Goal: Task Accomplishment & Management: Use online tool/utility

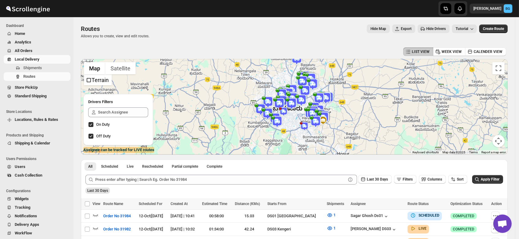
click at [36, 67] on span "Shipments" at bounding box center [32, 68] width 19 height 5
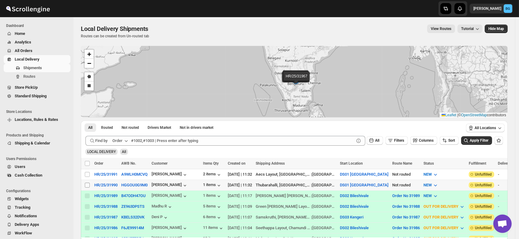
click at [88, 184] on input "Select shipment" at bounding box center [87, 185] width 5 height 5
checkbox input "true"
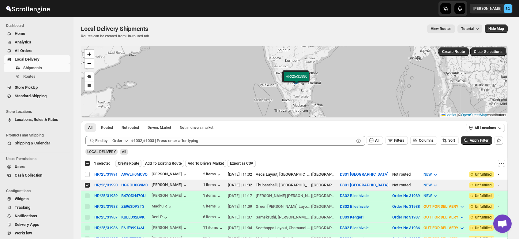
click at [132, 161] on span "Create Route" at bounding box center [128, 163] width 21 height 5
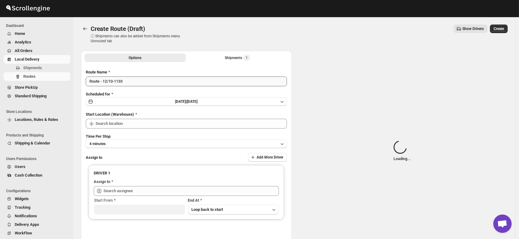
type input "DS01 [GEOGRAPHIC_DATA]"
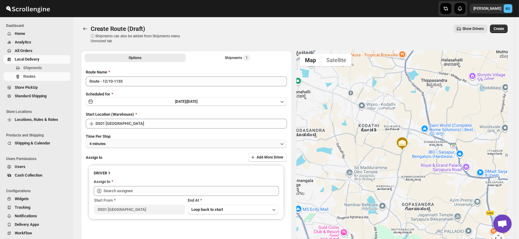
click at [116, 144] on button "4 minutes" at bounding box center [186, 144] width 201 height 9
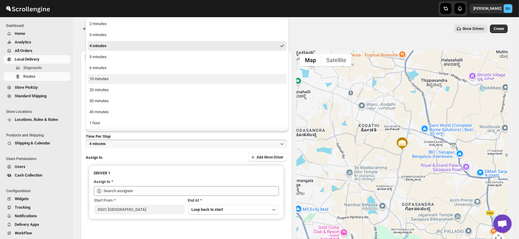
click at [93, 78] on div "10 minutes" at bounding box center [98, 79] width 19 height 6
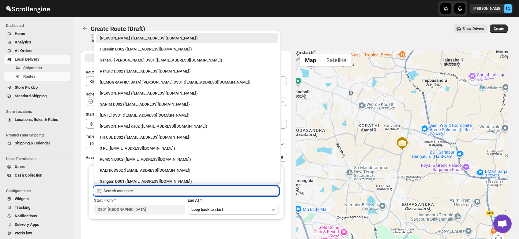
click at [117, 191] on input "text" at bounding box center [191, 191] width 175 height 10
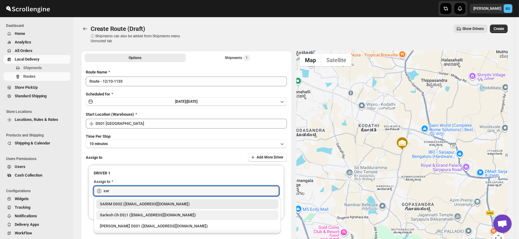
click at [119, 216] on div "Sarlesh Ch DS)1 ([EMAIL_ADDRESS][DOMAIN_NAME])" at bounding box center [187, 215] width 175 height 6
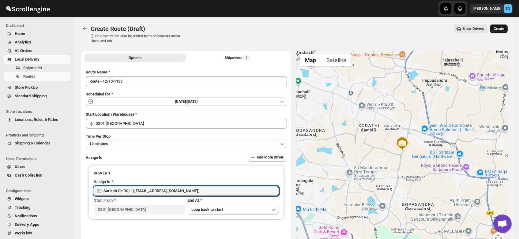
type input "Sarlesh Ch DS)1 ([EMAIL_ADDRESS][DOMAIN_NAME])"
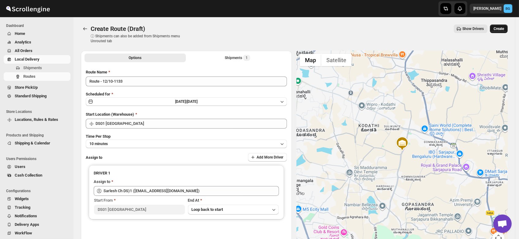
click at [499, 29] on span "Create" at bounding box center [499, 28] width 10 height 5
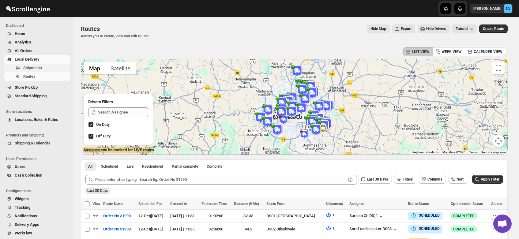
click at [30, 68] on span "Shipments" at bounding box center [32, 68] width 19 height 5
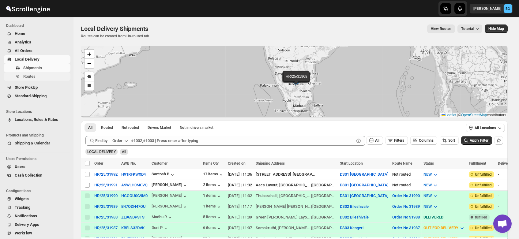
click at [35, 76] on span "Routes" at bounding box center [46, 76] width 46 height 6
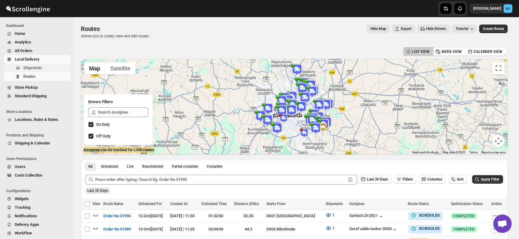
click at [36, 67] on span "Shipments" at bounding box center [32, 68] width 19 height 5
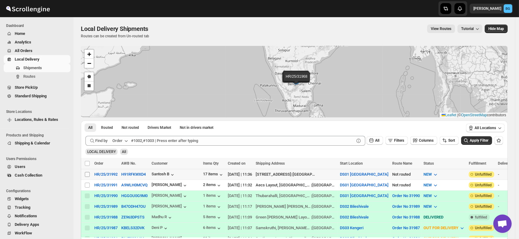
click at [88, 173] on input "Select shipment" at bounding box center [87, 174] width 5 height 5
checkbox input "true"
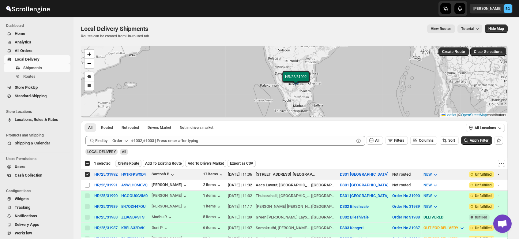
click at [129, 163] on span "Create Route" at bounding box center [128, 163] width 21 height 5
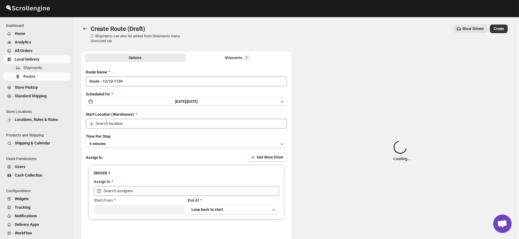
type input "DS01 [GEOGRAPHIC_DATA]"
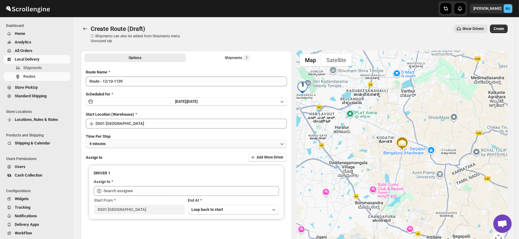
click at [114, 144] on button "4 minutes" at bounding box center [186, 144] width 201 height 9
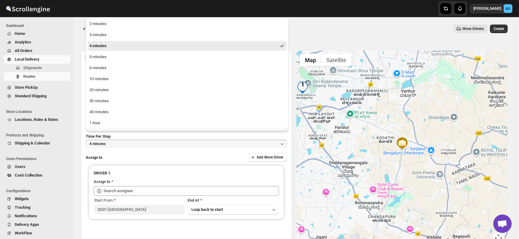
click at [104, 85] on ul "2 minutes 3 minutes 4 minutes 5 minutes 6 minutes 10 minutes 20 minutes 30 minu…" at bounding box center [187, 84] width 199 height 131
click at [99, 77] on div "10 minutes" at bounding box center [98, 79] width 19 height 6
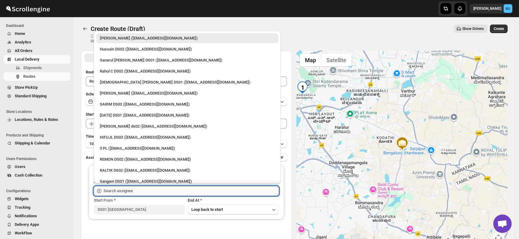
click at [115, 191] on input "text" at bounding box center [191, 191] width 175 height 10
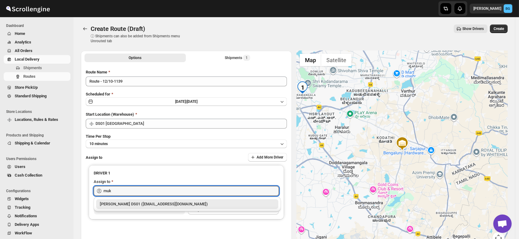
click at [125, 203] on div "[PERSON_NAME] DS01 ([EMAIL_ADDRESS][DOMAIN_NAME])" at bounding box center [187, 204] width 175 height 6
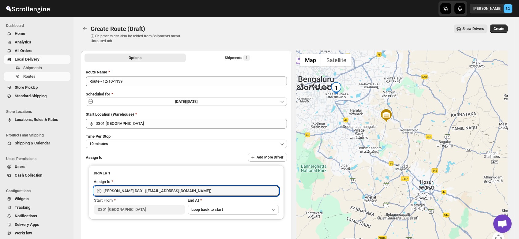
type input "[PERSON_NAME] DS01 ([EMAIL_ADDRESS][DOMAIN_NAME])"
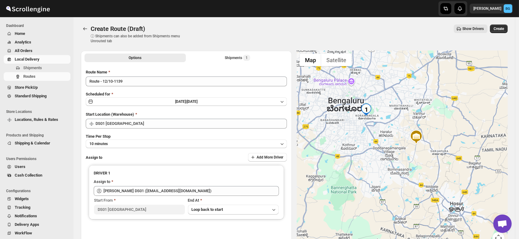
drag, startPoint x: 330, startPoint y: 104, endPoint x: 360, endPoint y: 126, distance: 37.2
click at [360, 126] on div at bounding box center [402, 151] width 211 height 201
click at [500, 28] on span "Create" at bounding box center [499, 28] width 10 height 5
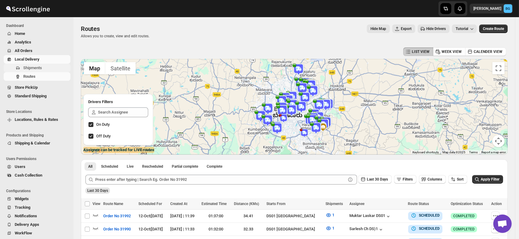
click at [32, 71] on span "Shipments" at bounding box center [46, 68] width 46 height 6
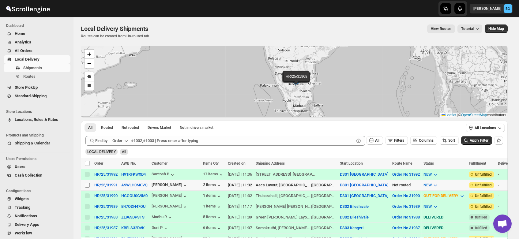
click at [88, 183] on input "Select shipment" at bounding box center [87, 185] width 5 height 5
checkbox input "true"
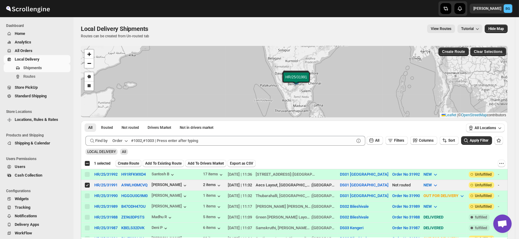
click at [132, 164] on span "Create Route" at bounding box center [128, 163] width 21 height 5
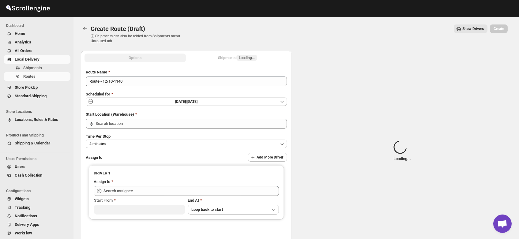
type input "DS01 [GEOGRAPHIC_DATA]"
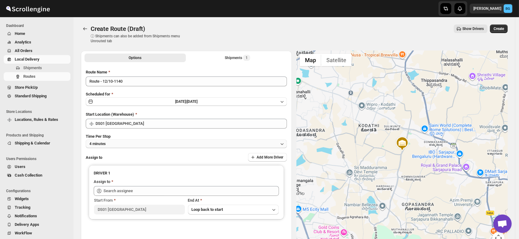
click at [108, 145] on button "4 minutes" at bounding box center [186, 144] width 201 height 9
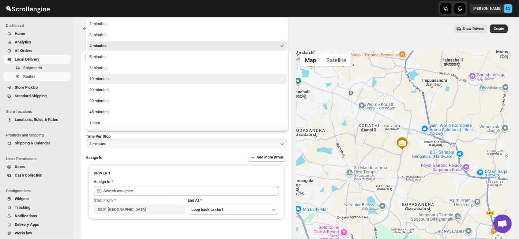
click at [102, 81] on div "10 minutes" at bounding box center [98, 79] width 19 height 6
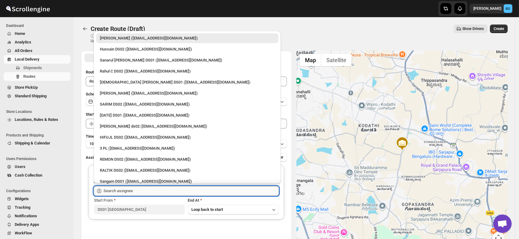
click at [111, 192] on input "text" at bounding box center [191, 191] width 175 height 10
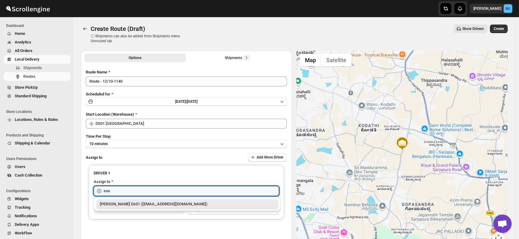
click at [118, 203] on div "[PERSON_NAME] Ds01 ([EMAIL_ADDRESS][DOMAIN_NAME])" at bounding box center [187, 204] width 175 height 6
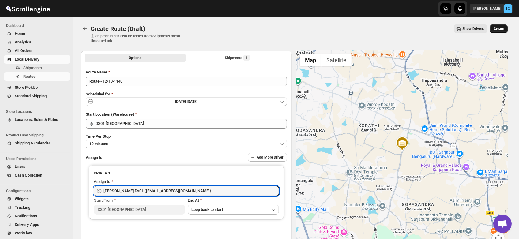
type input "[PERSON_NAME] Ds01 ([EMAIL_ADDRESS][DOMAIN_NAME])"
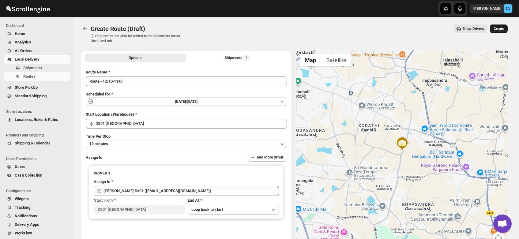
click at [500, 29] on span "Create" at bounding box center [499, 28] width 10 height 5
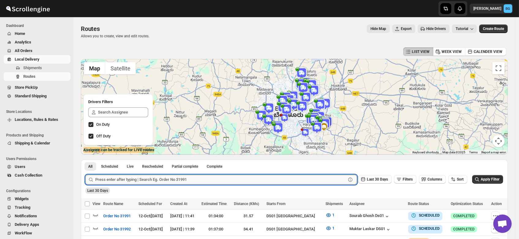
click at [124, 178] on input "text" at bounding box center [220, 180] width 251 height 10
click at [85, 160] on button "Submit" at bounding box center [93, 163] width 17 height 6
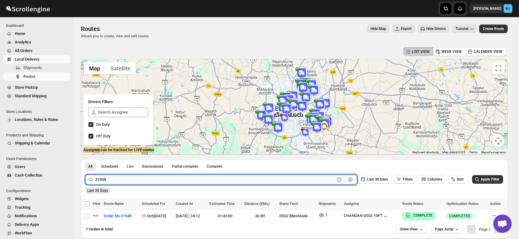
type input "31958"
click at [85, 160] on button "Submit" at bounding box center [93, 163] width 17 height 6
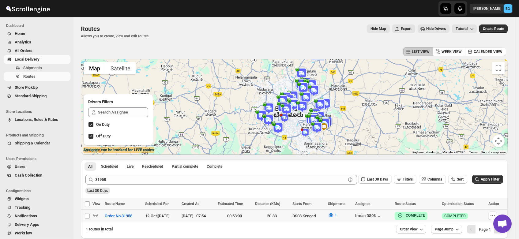
click at [371, 213] on div "Imran DS03" at bounding box center [373, 216] width 36 height 7
click at [371, 216] on div "Imran DS03" at bounding box center [368, 216] width 27 height 6
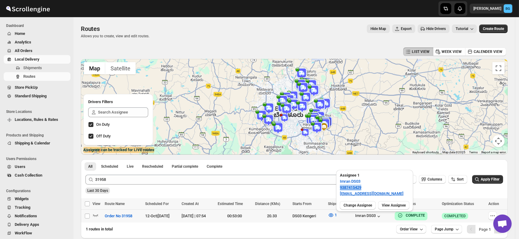
drag, startPoint x: 365, startPoint y: 189, endPoint x: 338, endPoint y: 190, distance: 27.0
click at [338, 190] on div "Assignee 1 Imran DS03 9387415429 tiwowe6147@mv6a.com" at bounding box center [374, 184] width 77 height 29
copy link "9387415429"
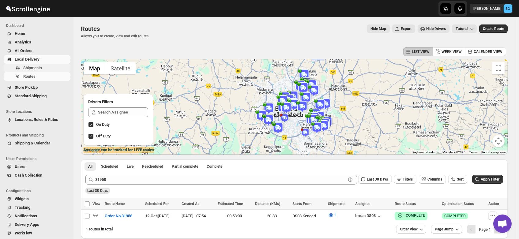
click at [32, 68] on span "Shipments" at bounding box center [32, 68] width 19 height 5
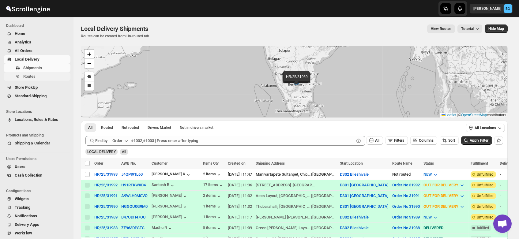
click at [32, 78] on span "Routes" at bounding box center [29, 76] width 12 height 5
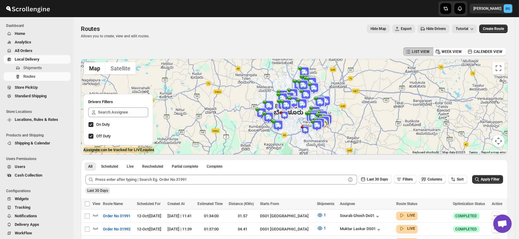
click at [21, 168] on span "Users" at bounding box center [20, 166] width 11 height 5
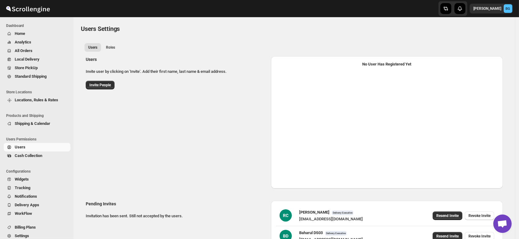
select select "637b767fbaab0276b10c91d5"
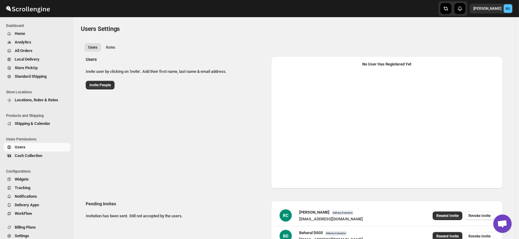
select select "637b767fbaab0276b10c91d5"
select select "637b767fbaab0276b10c91d7"
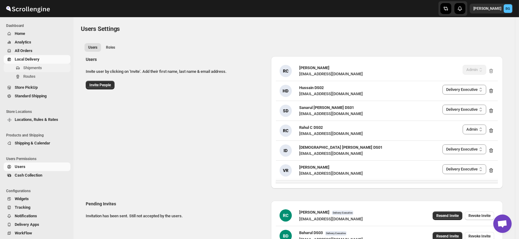
click at [23, 69] on span "Shipments" at bounding box center [32, 68] width 19 height 5
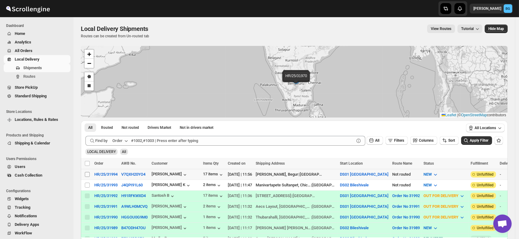
click at [88, 172] on input "Select shipment" at bounding box center [87, 174] width 5 height 5
checkbox input "true"
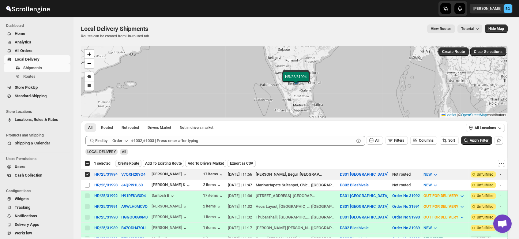
click at [125, 161] on span "Create Route" at bounding box center [128, 163] width 21 height 5
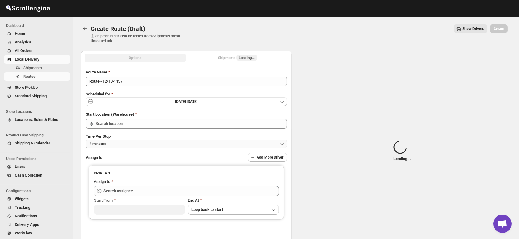
type input "DS01 [GEOGRAPHIC_DATA]"
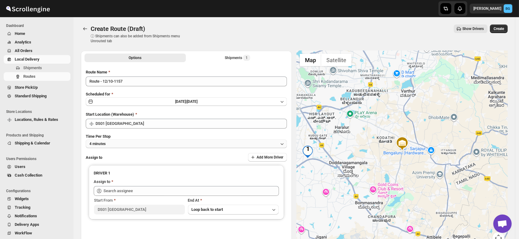
click at [115, 146] on button "4 minutes" at bounding box center [186, 144] width 201 height 9
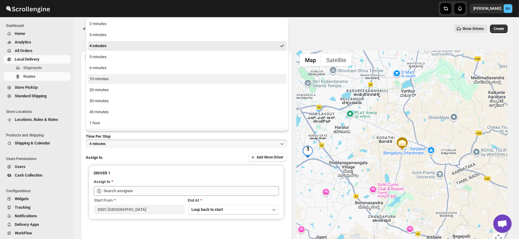
click at [103, 79] on div "10 minutes" at bounding box center [98, 79] width 19 height 6
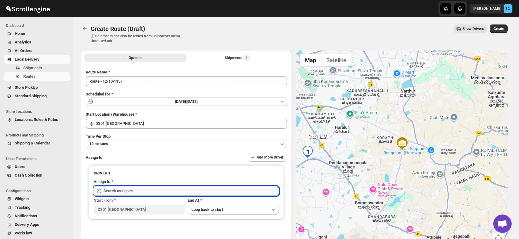
click at [114, 192] on input "text" at bounding box center [191, 191] width 175 height 10
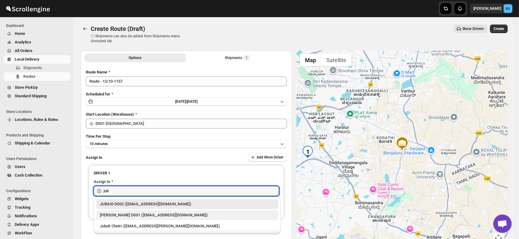
click at [121, 213] on div "Jubed DS01 (gedoc78193@dariolo.com)" at bounding box center [187, 215] width 175 height 6
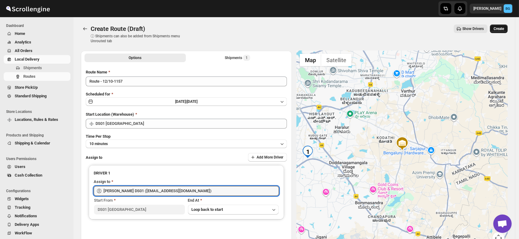
type input "Jubed DS01 (gedoc78193@dariolo.com)"
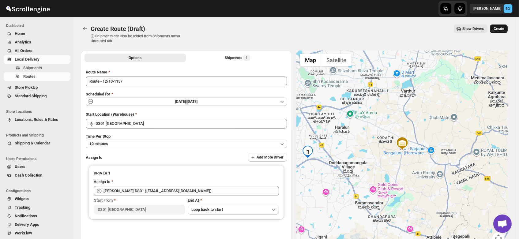
click at [502, 29] on span "Create" at bounding box center [499, 28] width 10 height 5
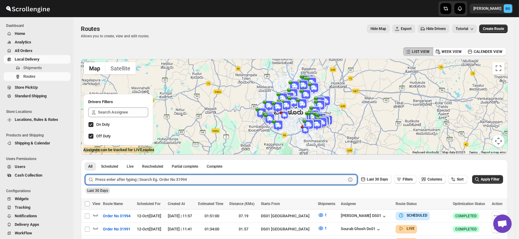
click at [126, 181] on input "text" at bounding box center [220, 180] width 251 height 10
type input "31958"
click at [85, 160] on button "Submit" at bounding box center [93, 163] width 17 height 6
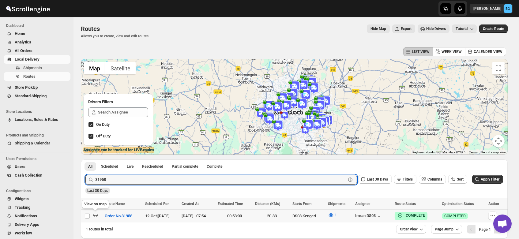
click at [94, 215] on icon "button" at bounding box center [95, 215] width 6 height 6
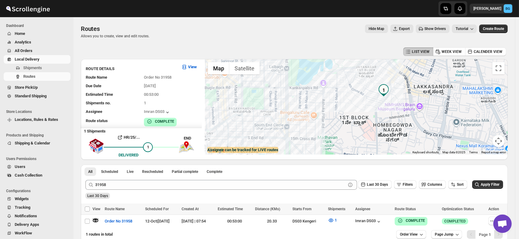
drag, startPoint x: 386, startPoint y: 78, endPoint x: 400, endPoint y: 126, distance: 50.2
click at [400, 126] on div at bounding box center [356, 107] width 303 height 96
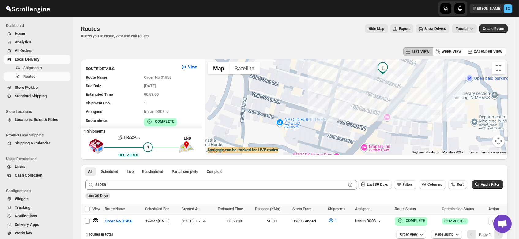
click at [386, 85] on div at bounding box center [356, 107] width 303 height 96
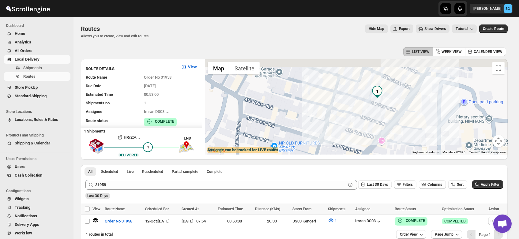
drag, startPoint x: 386, startPoint y: 85, endPoint x: 380, endPoint y: 114, distance: 28.8
click at [380, 114] on div at bounding box center [356, 107] width 303 height 96
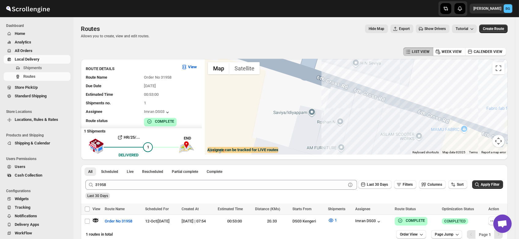
click at [394, 73] on div at bounding box center [356, 107] width 303 height 96
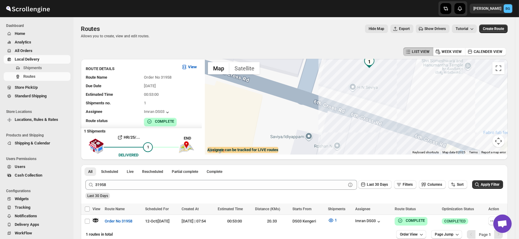
drag, startPoint x: 394, startPoint y: 73, endPoint x: 391, endPoint y: 98, distance: 25.0
click at [391, 98] on div at bounding box center [356, 107] width 303 height 96
click at [355, 88] on div at bounding box center [356, 107] width 303 height 96
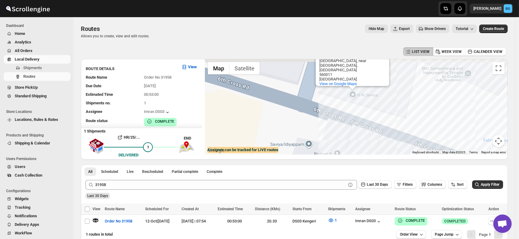
click at [355, 88] on div "H N Seviya H N Seviya No. 1, Near Chowdesheari Temple, Someshwara Nagar, 1st Ma…" at bounding box center [356, 107] width 303 height 96
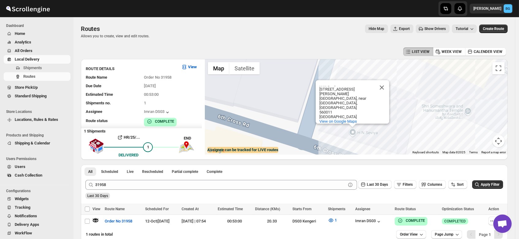
scroll to position [15, 0]
click at [343, 119] on span "View on Google Maps" at bounding box center [338, 121] width 38 height 5
click at [17, 168] on span "Users" at bounding box center [20, 166] width 11 height 5
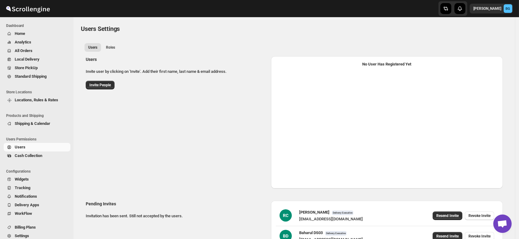
select select "637b767fbaab0276b10c91d5"
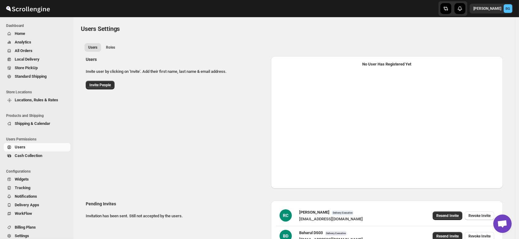
select select "637b767fbaab0276b10c91d5"
select select "637b767fbaab0276b10c91d7"
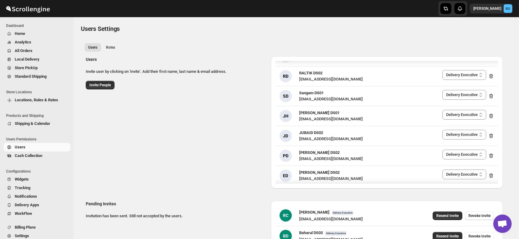
scroll to position [235, 0]
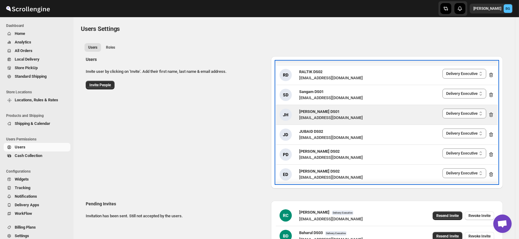
click at [316, 113] on span "[PERSON_NAME] DS01" at bounding box center [319, 111] width 40 height 5
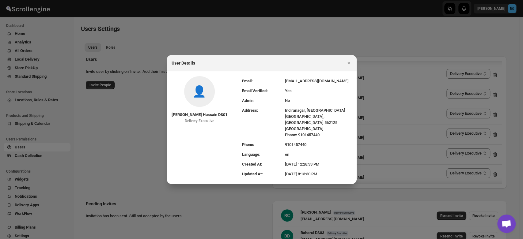
click at [241, 43] on div at bounding box center [261, 119] width 523 height 239
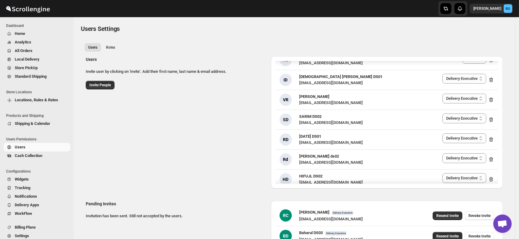
scroll to position [0, 0]
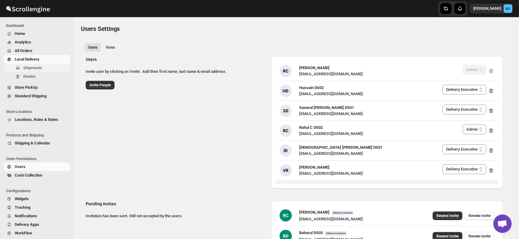
click at [28, 68] on span "Shipments" at bounding box center [32, 68] width 19 height 5
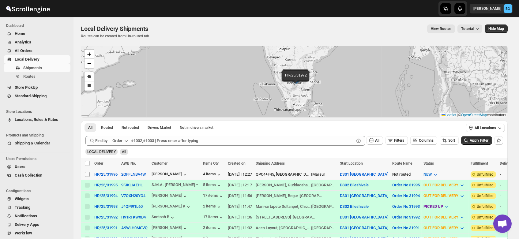
click at [87, 174] on input "Select shipment" at bounding box center [87, 174] width 5 height 5
checkbox input "true"
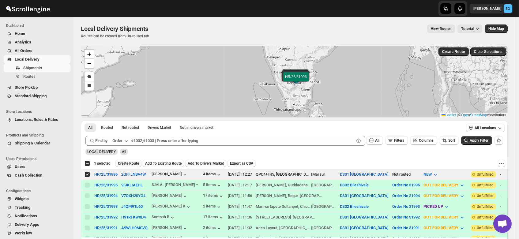
click at [124, 164] on span "Create Route" at bounding box center [128, 163] width 21 height 5
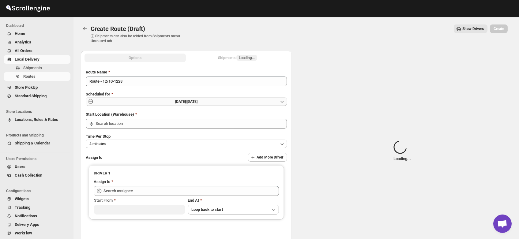
type input "DS01 [GEOGRAPHIC_DATA]"
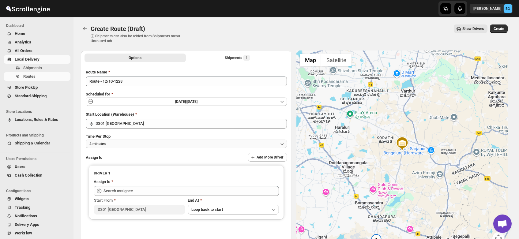
click at [108, 145] on button "4 minutes" at bounding box center [186, 144] width 201 height 9
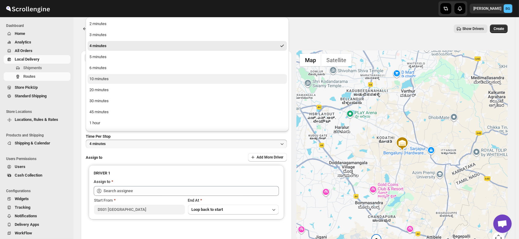
click at [99, 81] on div "10 minutes" at bounding box center [98, 79] width 19 height 6
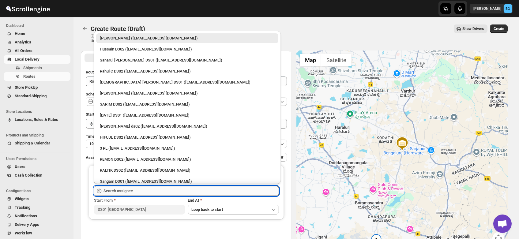
click at [114, 189] on input "text" at bounding box center [191, 191] width 175 height 10
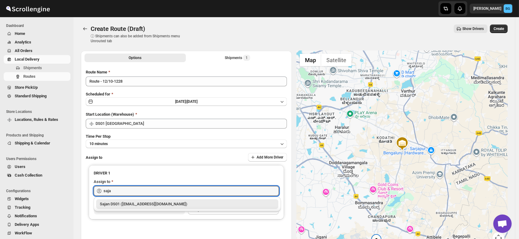
click at [119, 202] on div "Sajan DS01 (lofadat883@coderdir.com)" at bounding box center [187, 204] width 175 height 6
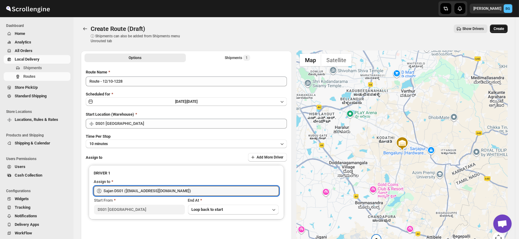
type input "Sajan DS01 (lofadat883@coderdir.com)"
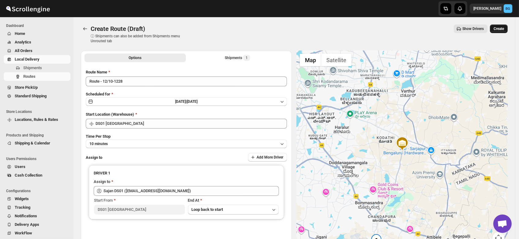
click at [500, 29] on span "Create" at bounding box center [499, 28] width 10 height 5
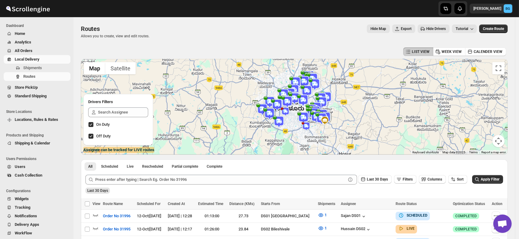
click at [25, 165] on span "Users" at bounding box center [42, 167] width 55 height 6
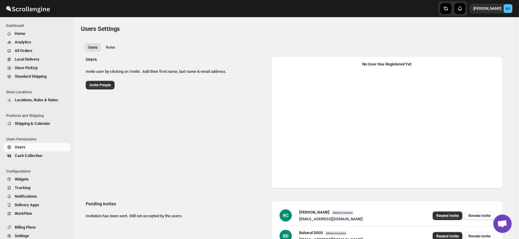
select select "637b767fbaab0276b10c91d5"
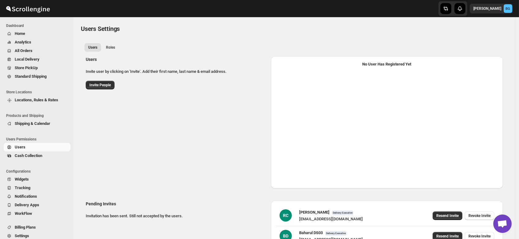
select select "637b767fbaab0276b10c91d5"
select select "637b767fbaab0276b10c91d7"
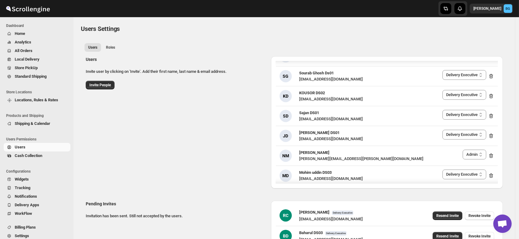
scroll to position [492, 0]
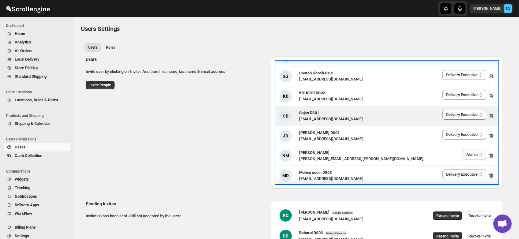
click at [306, 114] on span "Sajan DS01" at bounding box center [309, 113] width 20 height 5
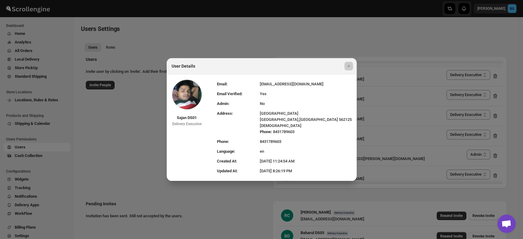
click at [243, 43] on div at bounding box center [261, 119] width 523 height 239
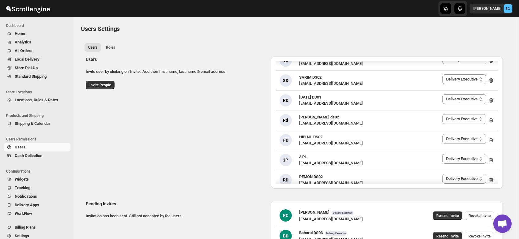
scroll to position [0, 0]
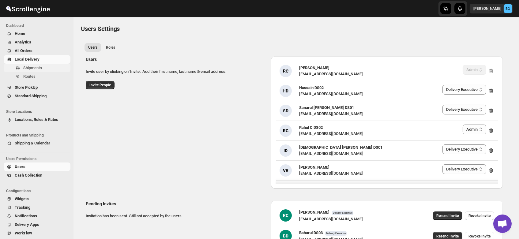
click at [27, 69] on span "Shipments" at bounding box center [32, 68] width 19 height 5
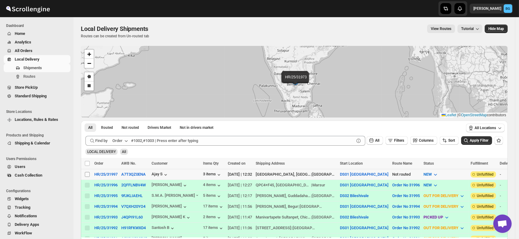
click at [87, 173] on input "Select shipment" at bounding box center [87, 174] width 5 height 5
checkbox input "true"
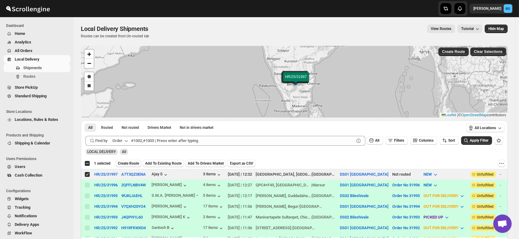
click at [127, 162] on span "Create Route" at bounding box center [128, 163] width 21 height 5
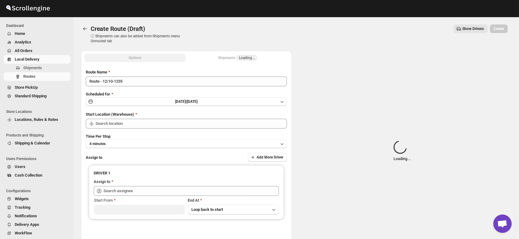
type input "DS01 [GEOGRAPHIC_DATA]"
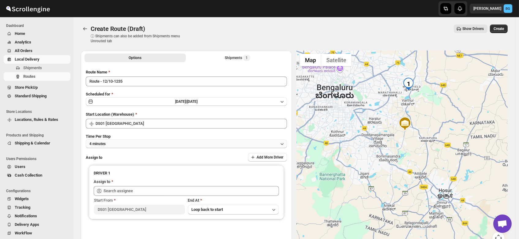
click at [105, 142] on span "4 minutes" at bounding box center [97, 143] width 16 height 5
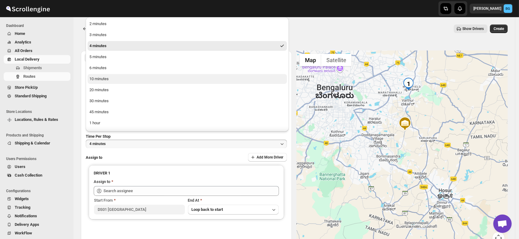
click at [96, 77] on div "10 minutes" at bounding box center [98, 79] width 19 height 6
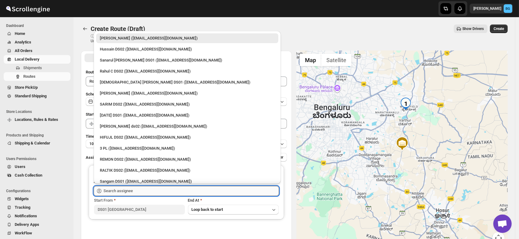
click at [115, 193] on input "text" at bounding box center [191, 191] width 175 height 10
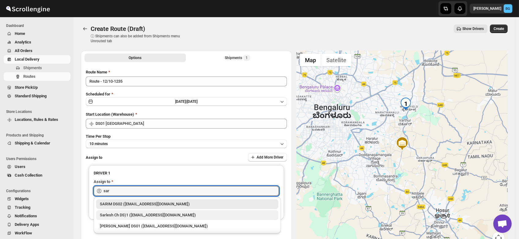
click at [120, 214] on div "Sarlesh Ch DS)1 (vinapi9521@jazipo.com)" at bounding box center [187, 215] width 175 height 6
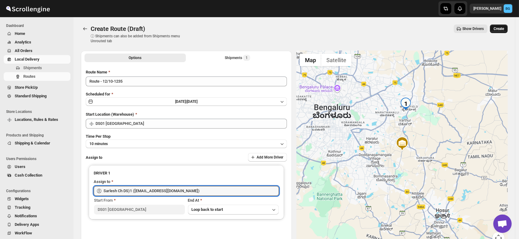
type input "Sarlesh Ch DS)1 (vinapi9521@jazipo.com)"
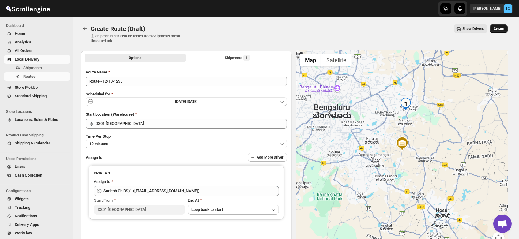
click at [502, 31] on span "Create" at bounding box center [499, 28] width 10 height 5
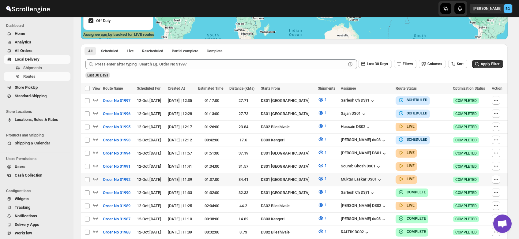
scroll to position [122, 0]
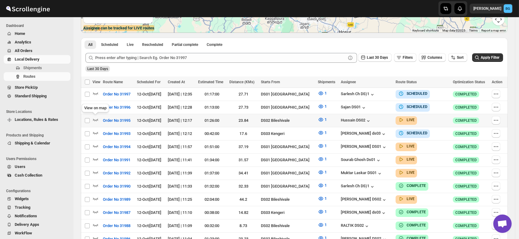
click at [94, 104] on div "View on map" at bounding box center [96, 109] width 30 height 13
click at [95, 105] on icon "button" at bounding box center [95, 107] width 6 height 6
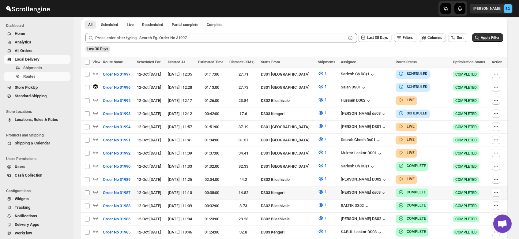
scroll to position [148, 0]
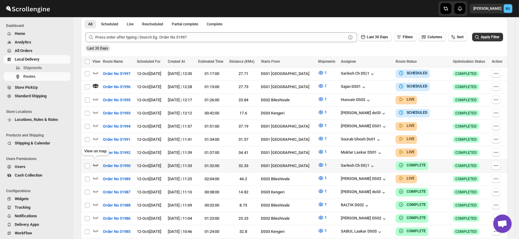
click at [95, 162] on icon "button" at bounding box center [95, 165] width 6 height 6
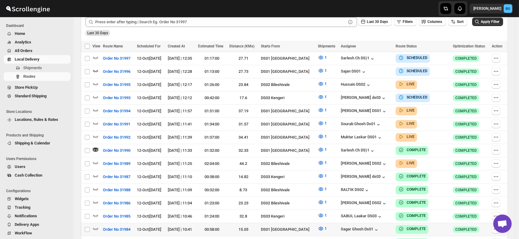
scroll to position [163, 0]
click at [354, 148] on div "Sarlesh Ch DS)1" at bounding box center [358, 151] width 35 height 6
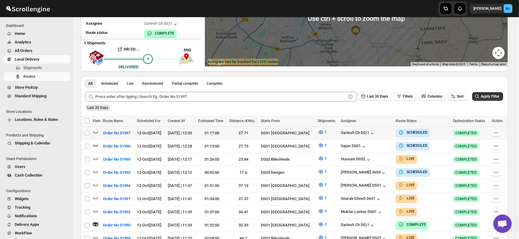
scroll to position [90, 0]
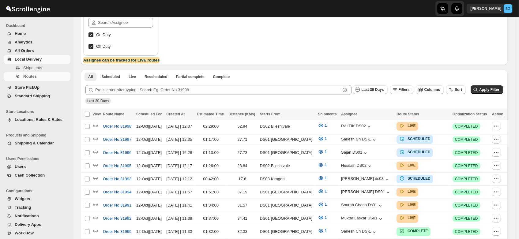
scroll to position [90, 0]
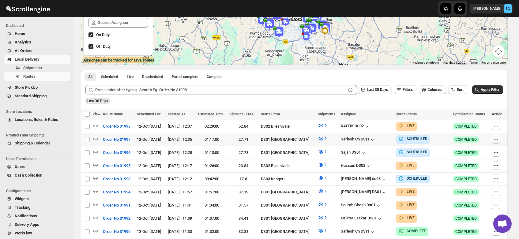
click at [499, 138] on icon "button" at bounding box center [496, 139] width 6 height 6
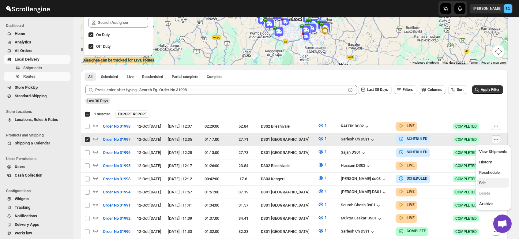
click at [481, 182] on span "Edit" at bounding box center [482, 183] width 6 height 5
checkbox input "false"
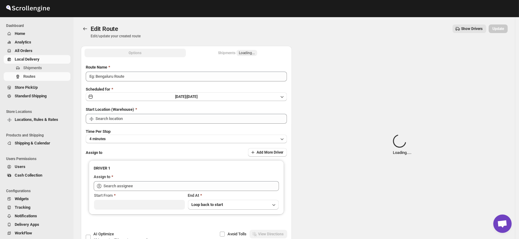
type input "Order No 31997"
type input "DS01 [GEOGRAPHIC_DATA]"
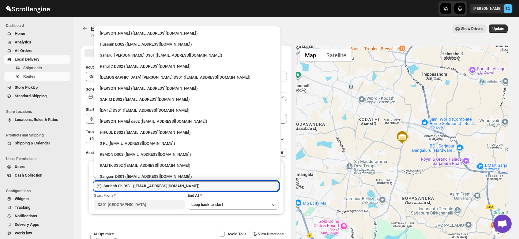
drag, startPoint x: 183, startPoint y: 184, endPoint x: 73, endPoint y: 184, distance: 110.2
click at [73, 184] on div "Skip to content Brajesh Giri BG Dashboard Home Analytics All Orders Local Deliv…" at bounding box center [259, 140] width 519 height 280
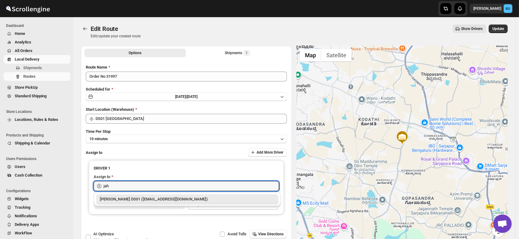
click at [137, 198] on div "[PERSON_NAME] DS01 ([EMAIL_ADDRESS][DOMAIN_NAME])" at bounding box center [187, 199] width 175 height 6
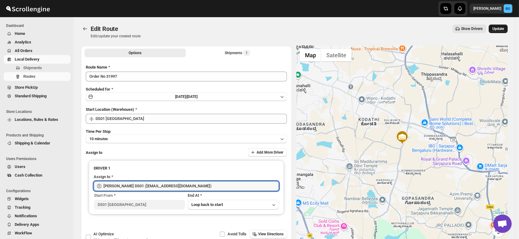
type input "[PERSON_NAME] DS01 ([EMAIL_ADDRESS][DOMAIN_NAME])"
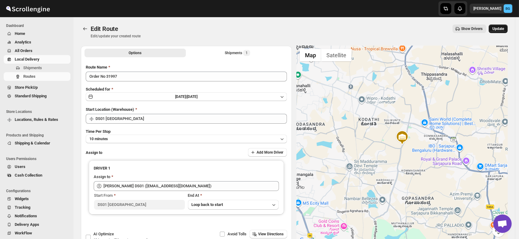
click at [500, 28] on span "Update" at bounding box center [498, 28] width 12 height 5
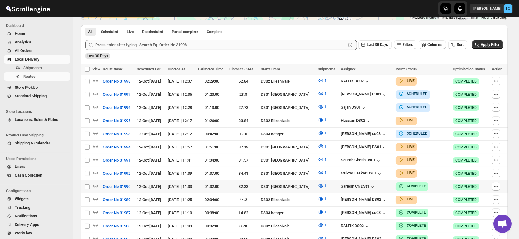
scroll to position [164, 0]
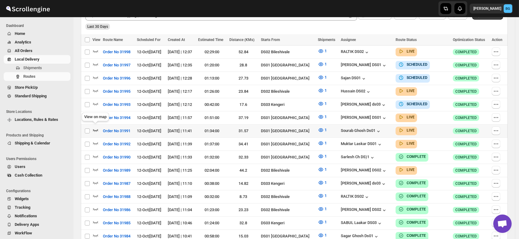
click at [96, 127] on icon "button" at bounding box center [95, 130] width 6 height 6
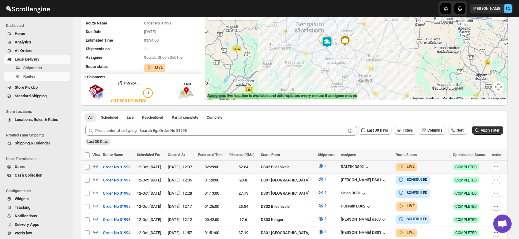
scroll to position [0, 0]
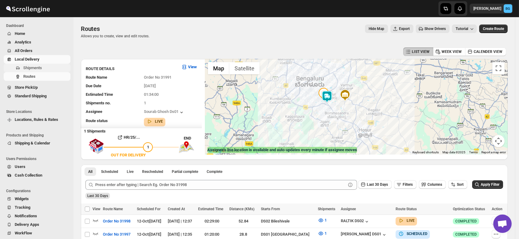
click at [28, 64] on button "Shipments" at bounding box center [37, 68] width 67 height 9
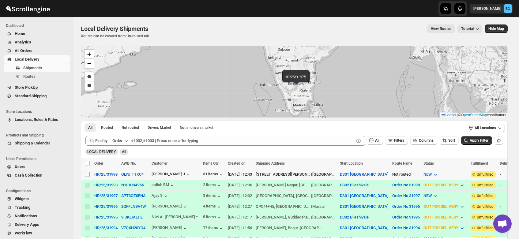
click at [86, 176] on input "Select shipment" at bounding box center [87, 174] width 5 height 5
checkbox input "true"
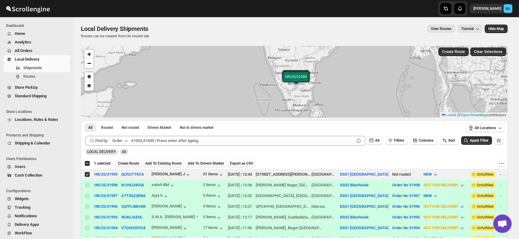
click at [128, 162] on span "Create Route" at bounding box center [128, 163] width 21 height 5
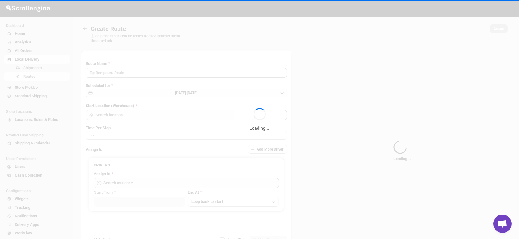
type input "Route - 12/10-1245"
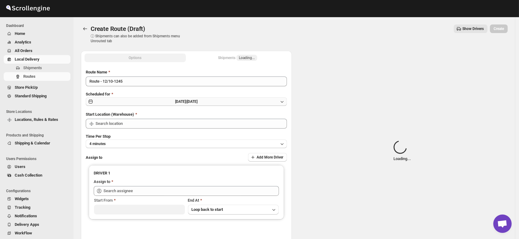
type input "DS01 [GEOGRAPHIC_DATA]"
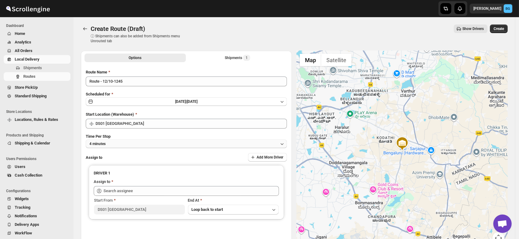
click at [108, 144] on button "4 minutes" at bounding box center [186, 144] width 201 height 9
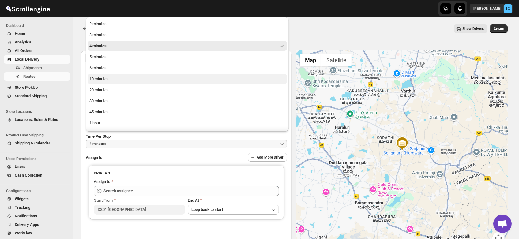
click at [95, 79] on div "10 minutes" at bounding box center [98, 79] width 19 height 6
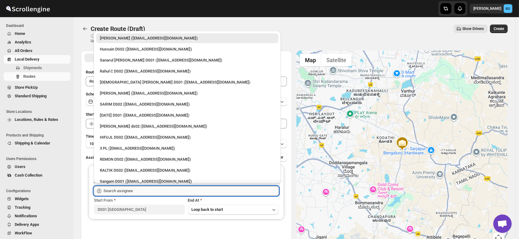
click at [110, 194] on input "text" at bounding box center [191, 191] width 175 height 10
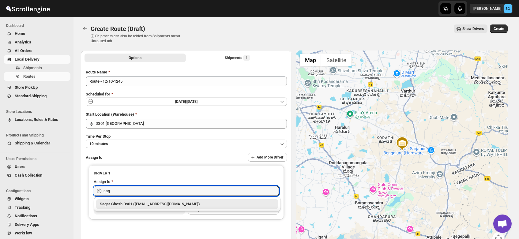
click at [126, 205] on div "Sagar Ghosh Ds01 ([EMAIL_ADDRESS][DOMAIN_NAME])" at bounding box center [187, 204] width 175 height 6
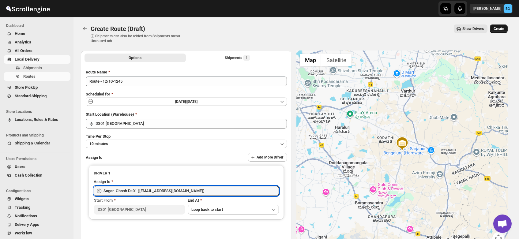
type input "Sagar Ghosh Ds01 ([EMAIL_ADDRESS][DOMAIN_NAME])"
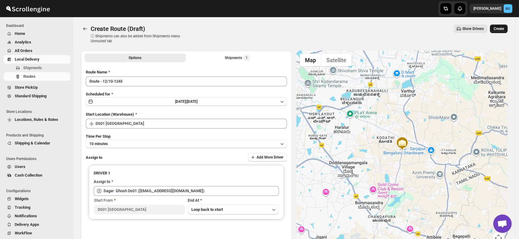
click at [504, 28] on span "Create" at bounding box center [499, 28] width 10 height 5
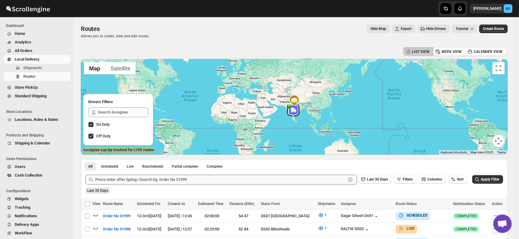
scroll to position [20, 0]
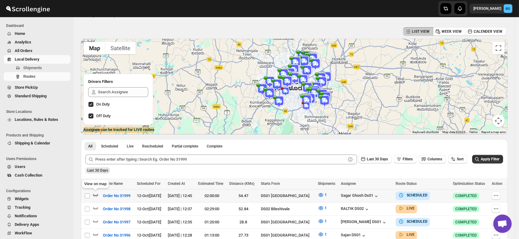
click at [95, 193] on icon "button" at bounding box center [95, 195] width 6 height 6
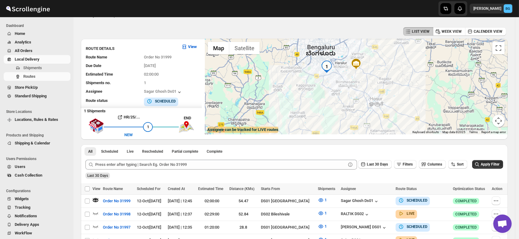
click at [342, 63] on div at bounding box center [356, 87] width 303 height 96
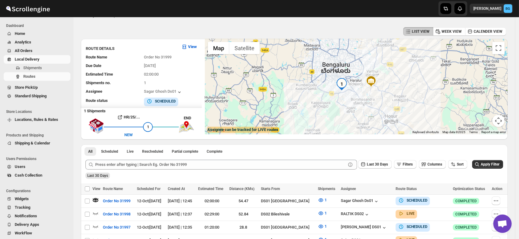
drag, startPoint x: 342, startPoint y: 63, endPoint x: 358, endPoint y: 83, distance: 25.3
click at [358, 83] on div at bounding box center [356, 87] width 303 height 96
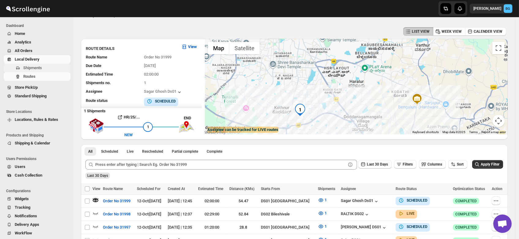
click at [30, 67] on span "Shipments" at bounding box center [32, 68] width 19 height 5
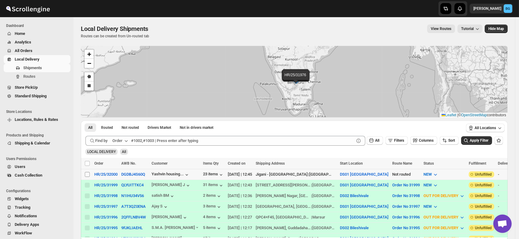
click at [86, 174] on input "Select shipment" at bounding box center [87, 174] width 5 height 5
checkbox input "true"
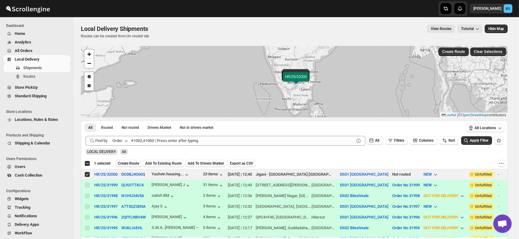
click at [129, 164] on span "Create Route" at bounding box center [128, 163] width 21 height 5
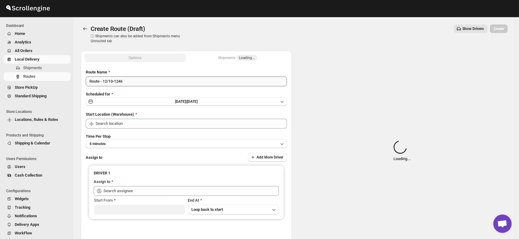
type input "DS01 [GEOGRAPHIC_DATA]"
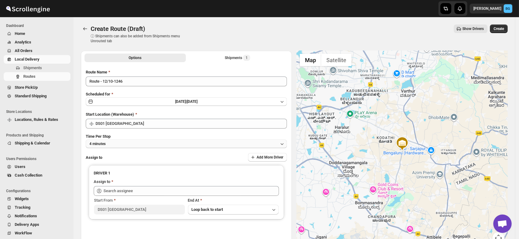
click at [114, 145] on button "4 minutes" at bounding box center [186, 144] width 201 height 9
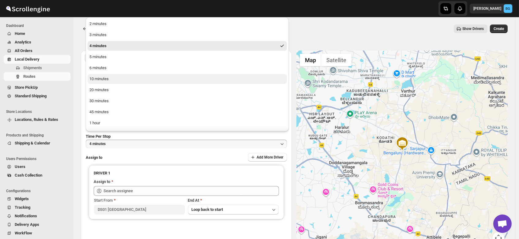
click at [111, 79] on button "10 minutes" at bounding box center [187, 79] width 199 height 10
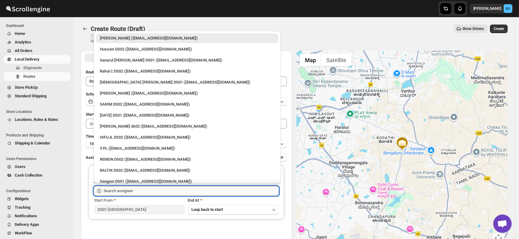
click at [115, 188] on input "text" at bounding box center [191, 191] width 175 height 10
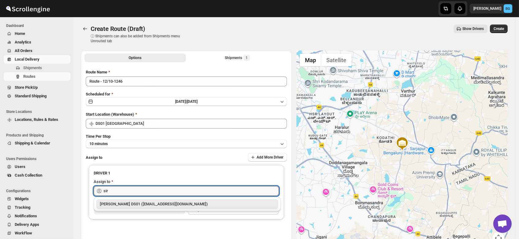
click at [122, 203] on div "[PERSON_NAME] DS01 ([EMAIL_ADDRESS][DOMAIN_NAME])" at bounding box center [187, 204] width 175 height 6
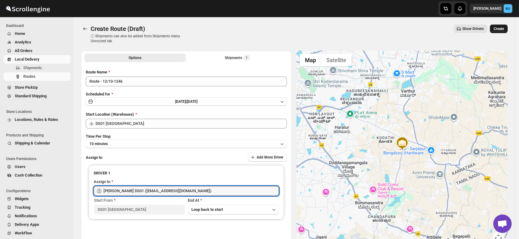
type input "[PERSON_NAME] DS01 ([EMAIL_ADDRESS][DOMAIN_NAME])"
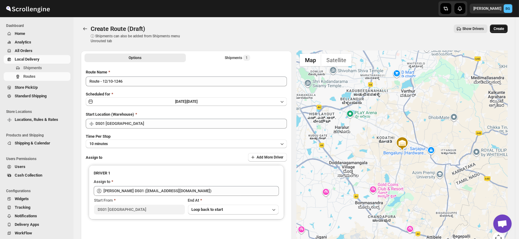
click at [502, 27] on span "Create" at bounding box center [499, 28] width 10 height 5
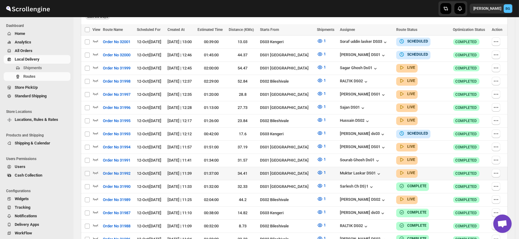
scroll to position [175, 0]
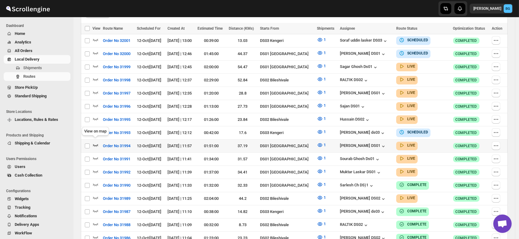
click at [96, 142] on icon "button" at bounding box center [95, 145] width 6 height 6
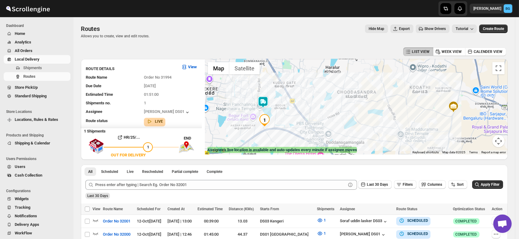
click at [265, 103] on img at bounding box center [263, 102] width 12 height 12
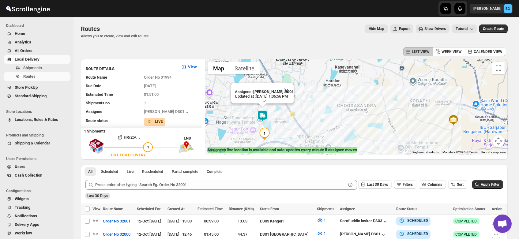
click at [281, 132] on div "Assignee : Jubed DS01 Updated at : 10/12/2025, 1:06:56 PM Duty mode Enabled Bat…" at bounding box center [356, 107] width 303 height 96
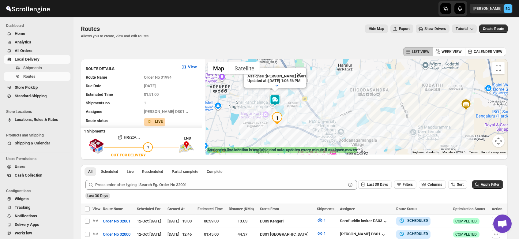
drag, startPoint x: 281, startPoint y: 132, endPoint x: 300, endPoint y: 111, distance: 28.2
click at [300, 111] on div "Assignee : Jubed DS01 Updated at : 10/12/2025, 1:06:56 PM Duty mode Enabled Bat…" at bounding box center [356, 107] width 303 height 96
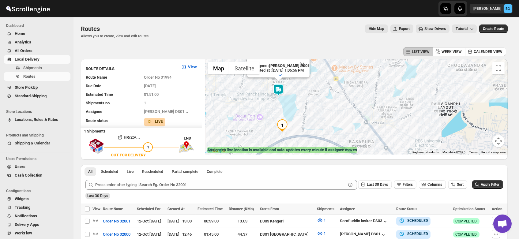
click at [288, 110] on div "Assignee : Jubed DS01 Updated at : 10/12/2025, 1:06:56 PM Duty mode Enabled Bat…" at bounding box center [356, 107] width 303 height 96
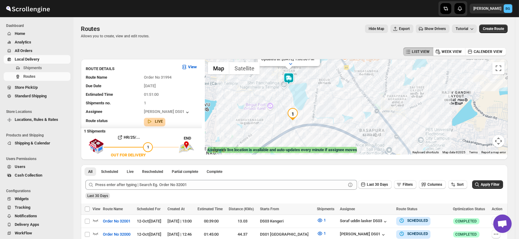
drag, startPoint x: 288, startPoint y: 110, endPoint x: 306, endPoint y: 91, distance: 26.2
click at [306, 91] on div "Assignee : Jubed DS01 Updated at : 10/12/2025, 1:06:56 PM Duty mode Enabled Bat…" at bounding box center [356, 107] width 303 height 96
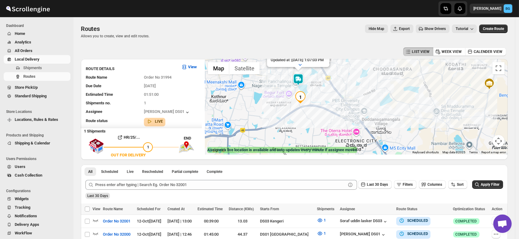
click at [309, 91] on div "Assignee : Jubed DS01 Updated at : 10/12/2025, 1:07:03 PM Duty mode Enabled Bat…" at bounding box center [356, 107] width 303 height 96
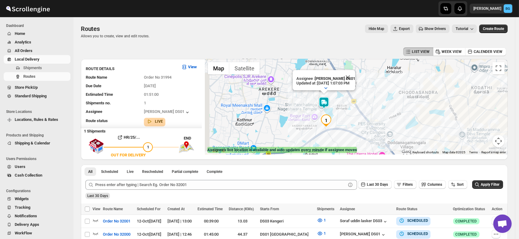
drag, startPoint x: 309, startPoint y: 91, endPoint x: 339, endPoint y: 81, distance: 31.9
click at [339, 81] on div "Assignee : Jubed DS01 Updated at : 10/12/2025, 1:07:03 PM Duty mode Enabled Bat…" at bounding box center [356, 107] width 303 height 96
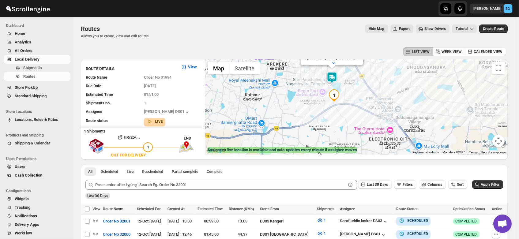
drag, startPoint x: 340, startPoint y: 111, endPoint x: 345, endPoint y: 89, distance: 23.6
click at [345, 89] on div "Assignee : Jubed DS01 Updated at : 10/12/2025, 1:07:03 PM Duty mode Enabled Bat…" at bounding box center [356, 107] width 303 height 96
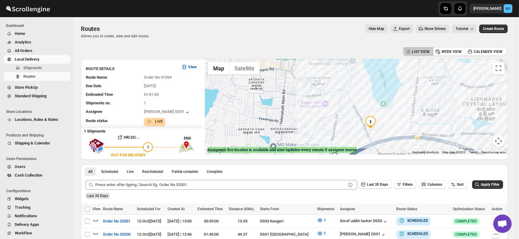
click at [363, 88] on div "Assignee : Jubed DS01 Updated at : 10/12/2025, 1:07:17 PM Duty mode Enabled Bat…" at bounding box center [356, 107] width 303 height 96
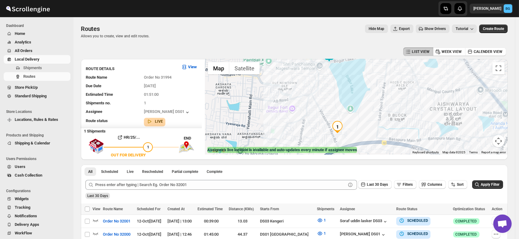
drag, startPoint x: 363, startPoint y: 88, endPoint x: 327, endPoint y: 92, distance: 36.1
click at [327, 92] on div "Assignee : Jubed DS01 Updated at : 10/12/2025, 1:07:17 PM Duty mode Enabled Bat…" at bounding box center [356, 107] width 303 height 96
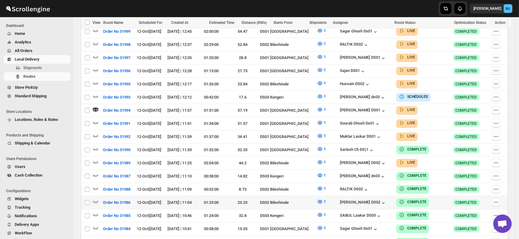
scroll to position [216, 0]
click at [95, 133] on icon "button" at bounding box center [95, 136] width 6 height 6
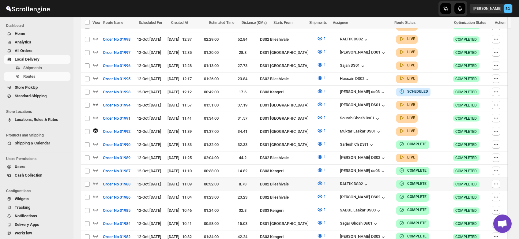
scroll to position [223, 0]
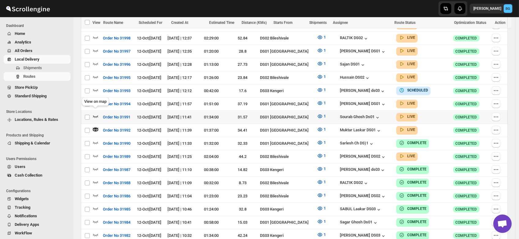
click at [94, 113] on icon "button" at bounding box center [95, 116] width 6 height 6
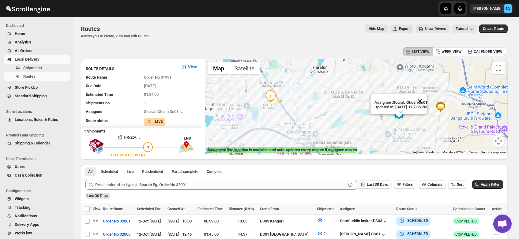
click at [427, 95] on button "Close" at bounding box center [420, 101] width 15 height 15
click at [402, 113] on img at bounding box center [399, 114] width 12 height 12
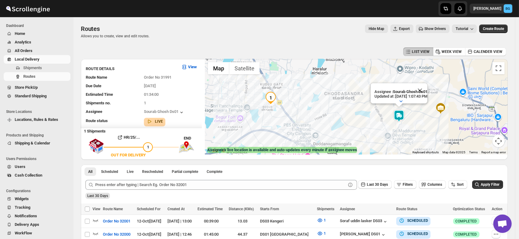
click at [418, 115] on div "Assignee : Sourab Ghosh Ds01 Updated at : 10/12/2025, 1:07:43 PM Duty mode Enab…" at bounding box center [356, 107] width 303 height 96
click at [427, 85] on button "Close" at bounding box center [420, 90] width 15 height 15
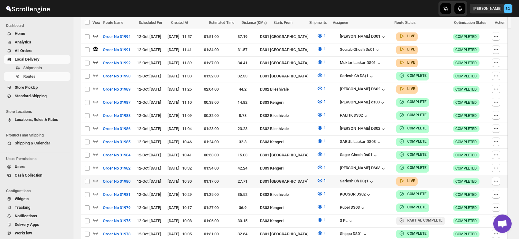
scroll to position [293, 0]
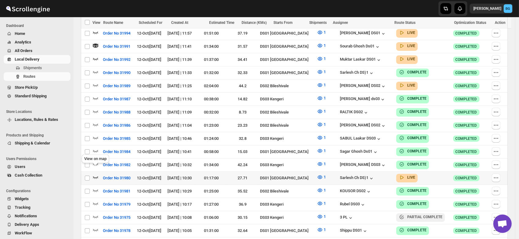
click at [95, 174] on icon "button" at bounding box center [95, 177] width 6 height 6
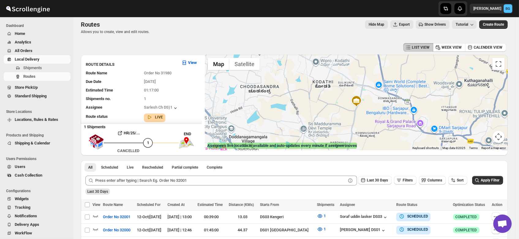
scroll to position [0, 0]
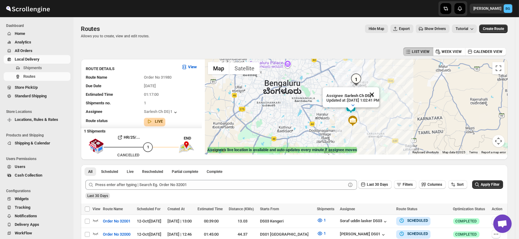
click at [379, 88] on button "Close" at bounding box center [371, 94] width 15 height 15
click at [353, 107] on img at bounding box center [351, 108] width 12 height 12
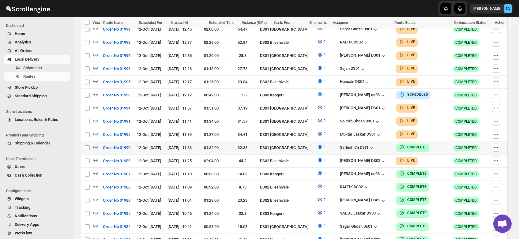
scroll to position [207, 0]
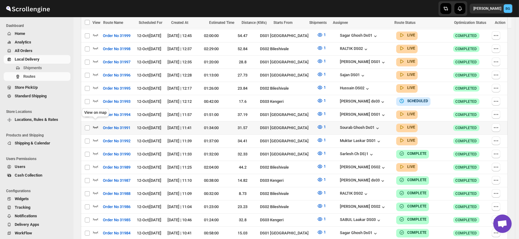
click at [95, 124] on icon "button" at bounding box center [95, 127] width 6 height 6
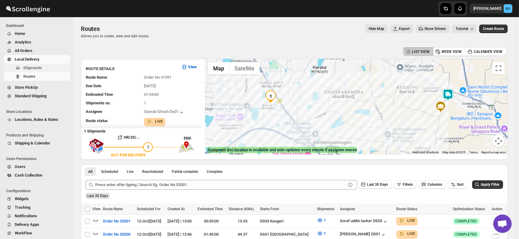
click at [31, 70] on span "Shipments" at bounding box center [32, 68] width 19 height 5
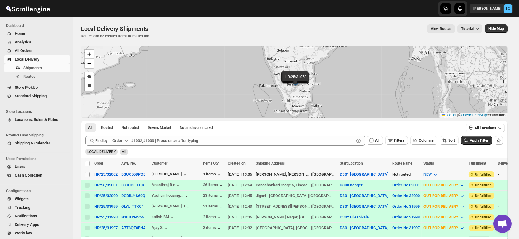
click at [87, 174] on input "Select shipment" at bounding box center [87, 174] width 5 height 5
checkbox input "true"
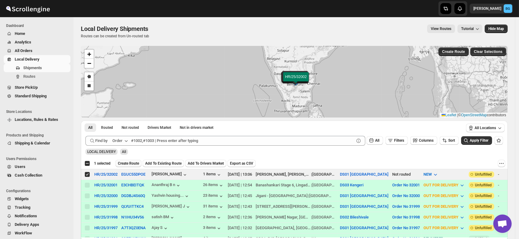
click at [126, 165] on span "Create Route" at bounding box center [128, 163] width 21 height 5
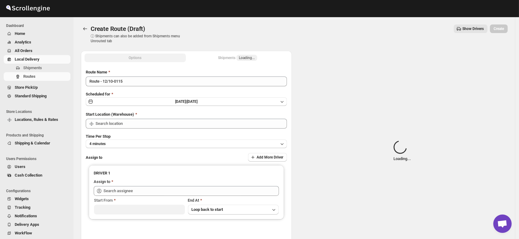
type input "DS01 [GEOGRAPHIC_DATA]"
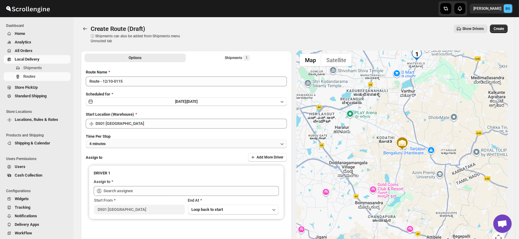
click at [107, 144] on button "4 minutes" at bounding box center [186, 144] width 201 height 9
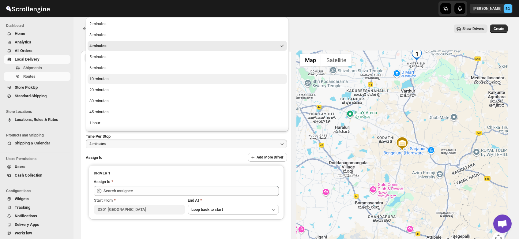
click at [103, 79] on div "10 minutes" at bounding box center [98, 79] width 19 height 6
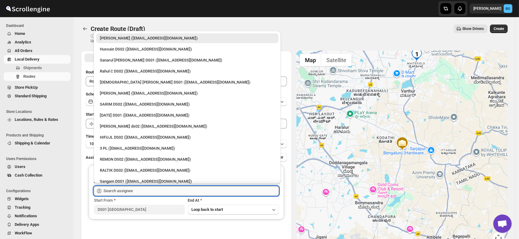
click at [115, 192] on input "text" at bounding box center [191, 191] width 175 height 10
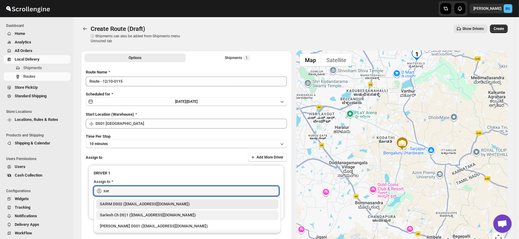
click at [117, 214] on div "Sarlesh Ch DS)1 (vinapi9521@jazipo.com)" at bounding box center [187, 215] width 175 height 6
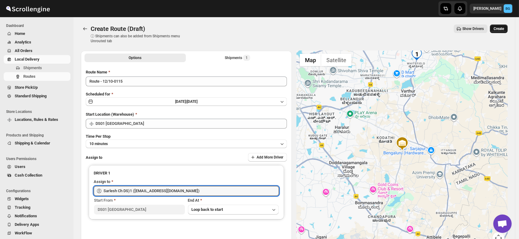
type input "Sarlesh Ch DS)1 (vinapi9521@jazipo.com)"
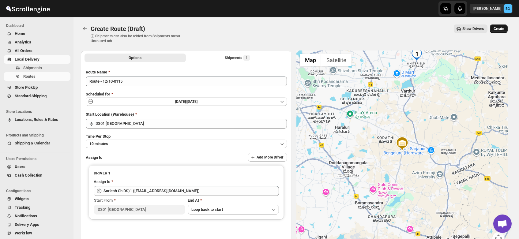
click at [500, 28] on span "Create" at bounding box center [499, 28] width 10 height 5
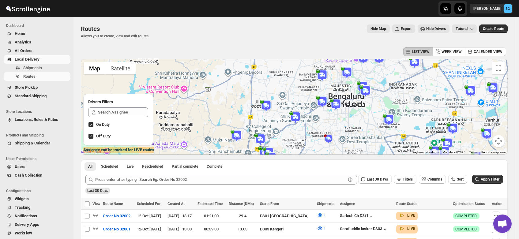
click at [404, 127] on div at bounding box center [294, 107] width 427 height 96
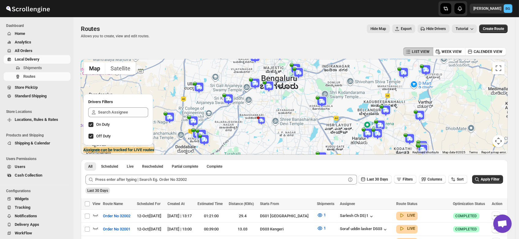
drag, startPoint x: 404, startPoint y: 127, endPoint x: 320, endPoint y: 100, distance: 88.1
click at [320, 100] on div at bounding box center [294, 107] width 427 height 96
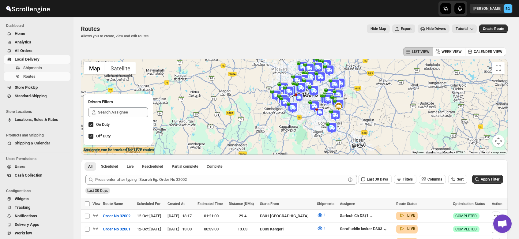
click at [30, 66] on span "Shipments" at bounding box center [32, 68] width 19 height 5
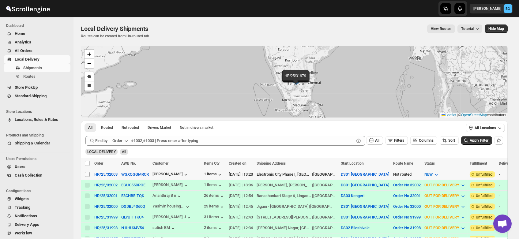
click at [87, 173] on input "Select shipment" at bounding box center [87, 174] width 5 height 5
checkbox input "true"
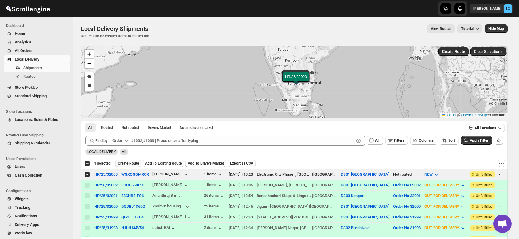
click at [131, 162] on span "Create Route" at bounding box center [128, 163] width 21 height 5
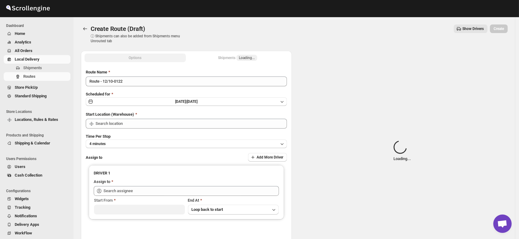
type input "DS01 [GEOGRAPHIC_DATA]"
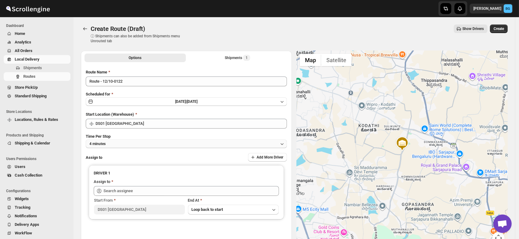
click at [112, 145] on button "4 minutes" at bounding box center [186, 144] width 201 height 9
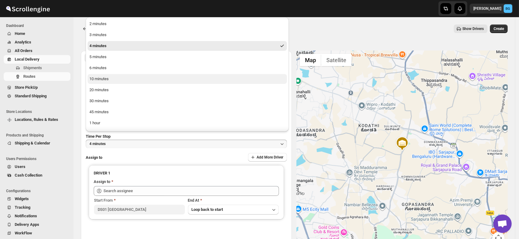
click at [99, 77] on div "10 minutes" at bounding box center [98, 79] width 19 height 6
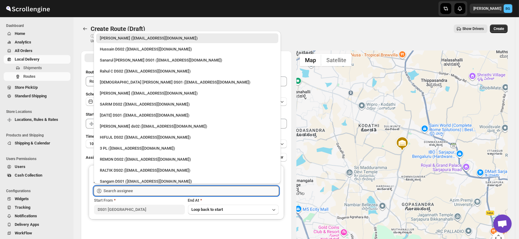
click at [115, 193] on input "text" at bounding box center [191, 191] width 175 height 10
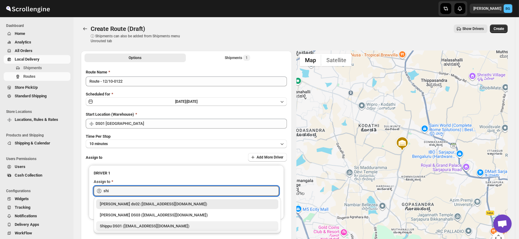
click at [108, 224] on div "Shippu DS01 (lahaye5487@certve.com)" at bounding box center [187, 226] width 175 height 6
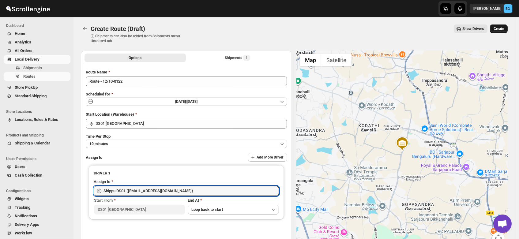
type input "Shippu DS01 (lahaye5487@certve.com)"
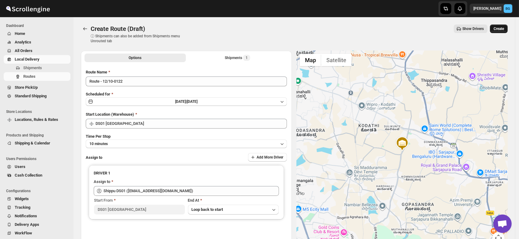
click at [499, 27] on span "Create" at bounding box center [499, 28] width 10 height 5
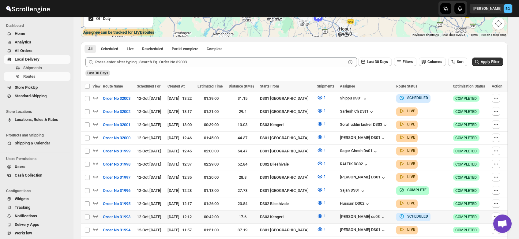
scroll to position [127, 0]
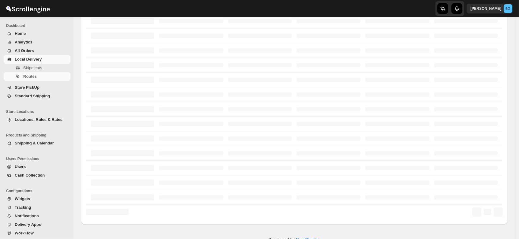
scroll to position [127, 0]
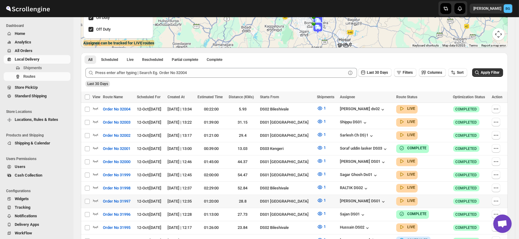
scroll to position [92, 0]
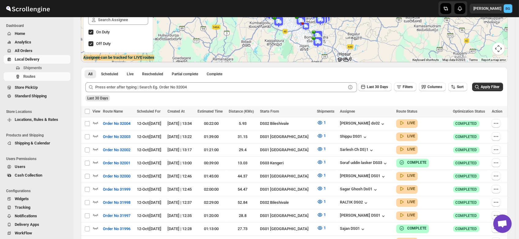
click at [18, 168] on span "Users" at bounding box center [20, 166] width 11 height 5
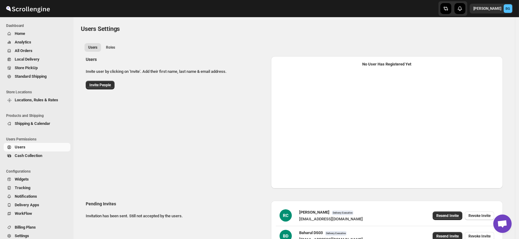
select select "637b767fbaab0276b10c91d5"
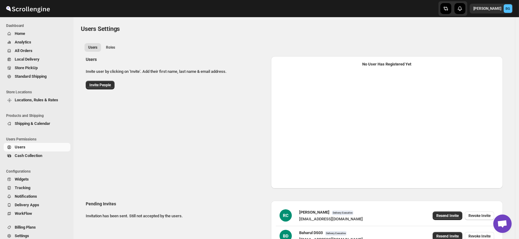
select select "637b767fbaab0276b10c91d5"
select select "637b767fbaab0276b10c91d7"
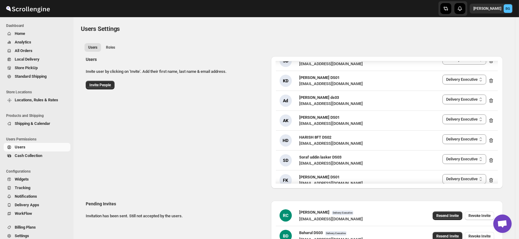
scroll to position [753, 0]
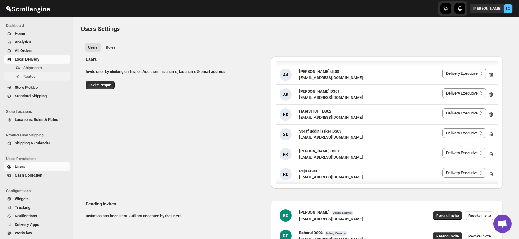
click at [25, 74] on span "Routes" at bounding box center [29, 76] width 12 height 5
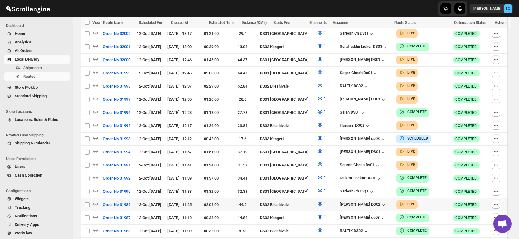
scroll to position [209, 0]
click at [351, 177] on td "Muktar Laskar DS01" at bounding box center [366, 178] width 56 height 13
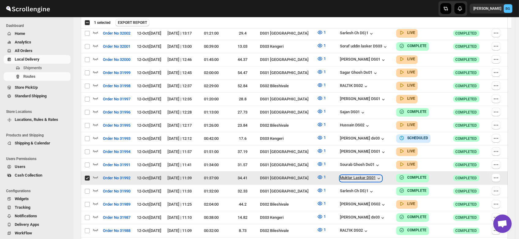
click at [350, 175] on div "Muktar Laskar DS01" at bounding box center [361, 178] width 42 height 6
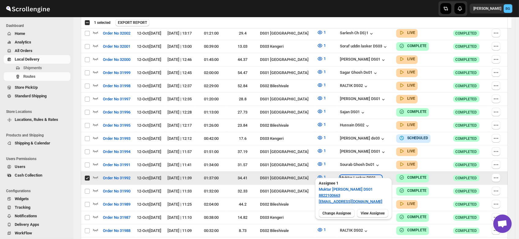
click at [350, 175] on div "Muktar Laskar DS01" at bounding box center [361, 178] width 42 height 6
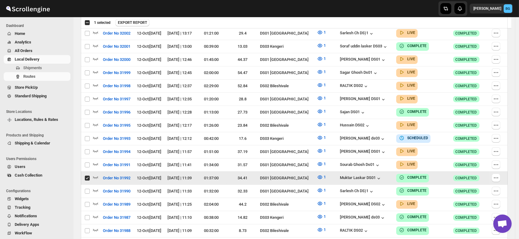
click at [85, 176] on input "Select route" at bounding box center [87, 178] width 5 height 5
checkbox input "false"
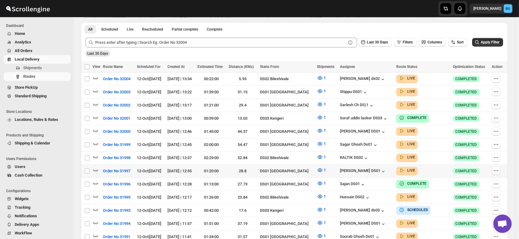
scroll to position [138, 0]
click at [95, 167] on icon "button" at bounding box center [95, 170] width 6 height 6
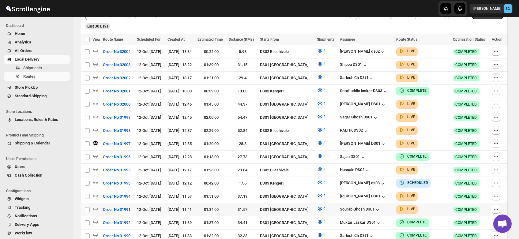
scroll to position [179, 0]
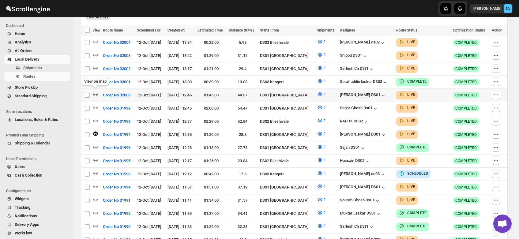
click at [95, 92] on icon "button" at bounding box center [95, 94] width 6 height 6
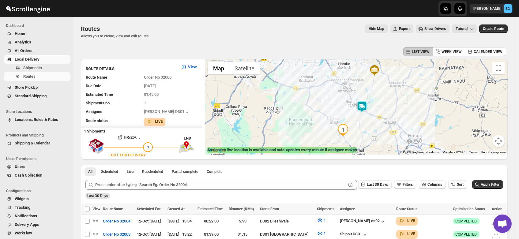
click at [365, 109] on img at bounding box center [362, 107] width 12 height 12
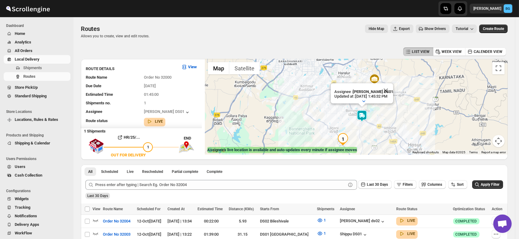
click at [365, 109] on div "Assignee : Siraj Uddin DS01 Updated at : 10/12/2025, 1:45:32 PM Duty mode Enabl…" at bounding box center [356, 107] width 303 height 96
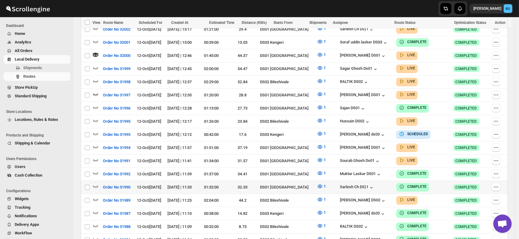
scroll to position [219, 0]
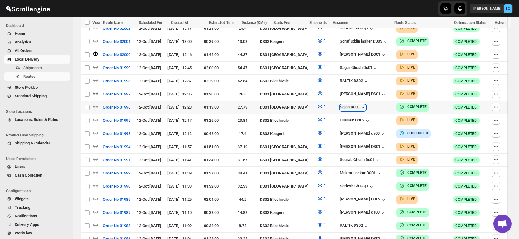
click at [344, 105] on div "Sajan DS01" at bounding box center [353, 108] width 26 height 6
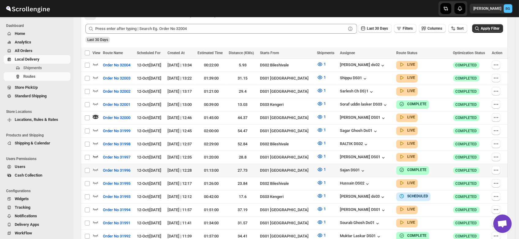
scroll to position [157, 0]
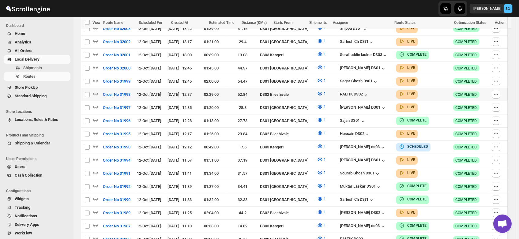
scroll to position [207, 0]
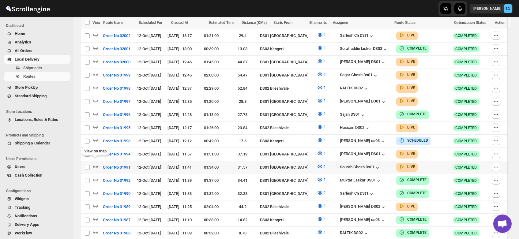
click at [95, 166] on icon "button" at bounding box center [95, 167] width 5 height 2
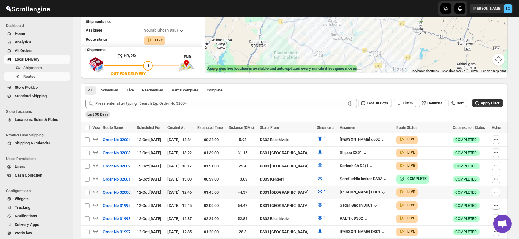
scroll to position [0, 0]
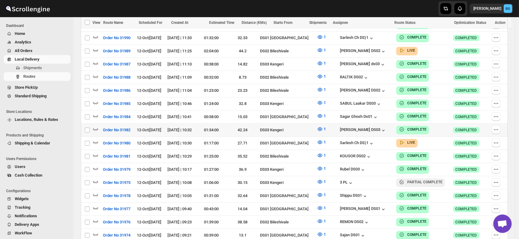
scroll to position [362, 0]
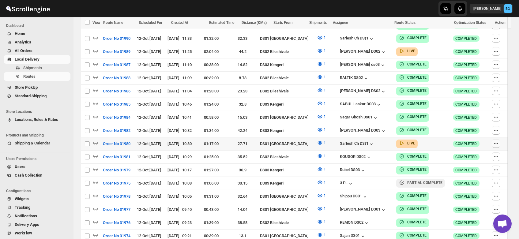
click at [498, 141] on icon "button" at bounding box center [496, 144] width 6 height 6
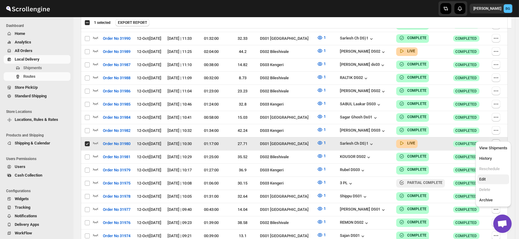
click at [480, 181] on span "Edit" at bounding box center [482, 179] width 6 height 5
checkbox input "false"
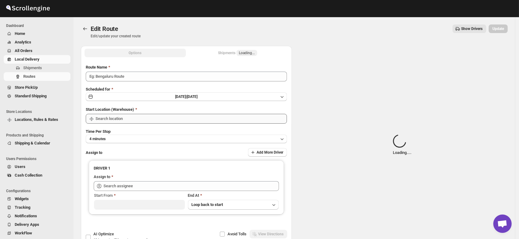
type input "Order No 31980"
type input "DS01 [GEOGRAPHIC_DATA]"
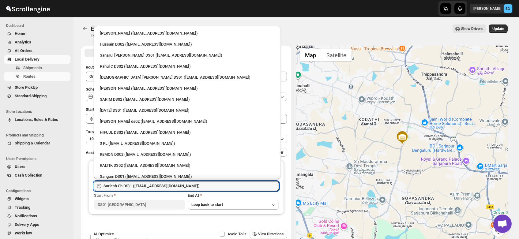
drag, startPoint x: 178, startPoint y: 183, endPoint x: 49, endPoint y: 190, distance: 128.8
click at [49, 190] on div "Skip to content [PERSON_NAME] BG Dashboard Home Analytics All Orders Local Deli…" at bounding box center [259, 140] width 519 height 280
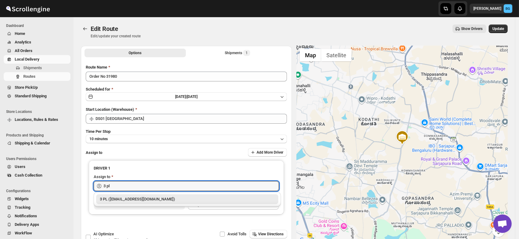
click at [122, 197] on div "3 PL (hello@home-run.co)" at bounding box center [187, 199] width 175 height 6
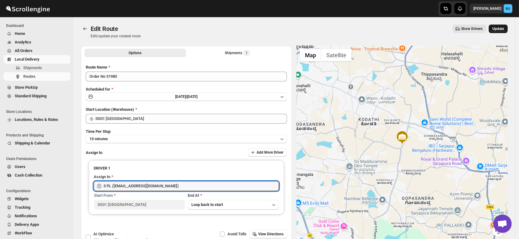
type input "3 PL (hello@home-run.co)"
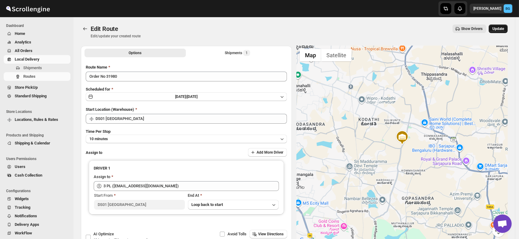
click at [503, 26] on span "Update" at bounding box center [498, 28] width 12 height 5
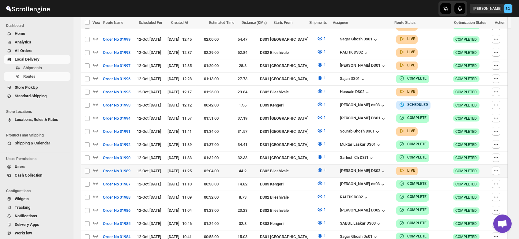
scroll to position [228, 0]
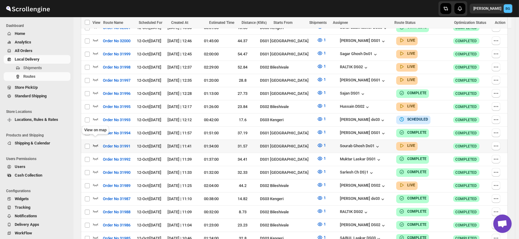
click at [95, 142] on icon "button" at bounding box center [95, 145] width 6 height 6
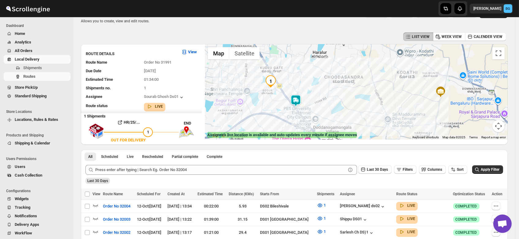
scroll to position [0, 0]
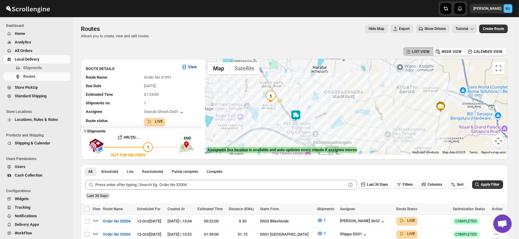
click at [297, 115] on img at bounding box center [296, 116] width 12 height 12
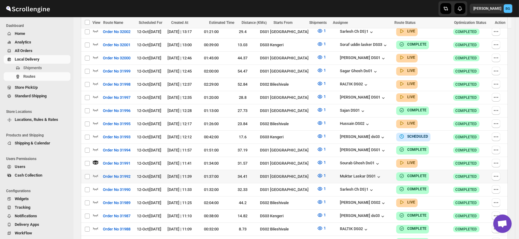
scroll to position [216, 0]
click at [95, 94] on icon "button" at bounding box center [95, 97] width 6 height 6
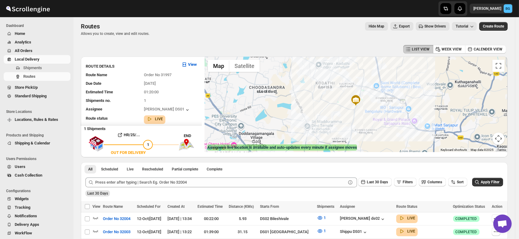
scroll to position [0, 0]
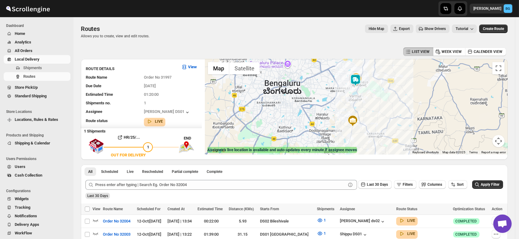
click at [359, 81] on img at bounding box center [355, 80] width 12 height 12
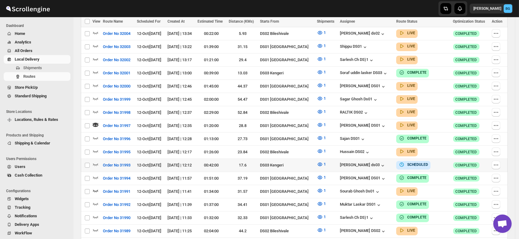
scroll to position [198, 0]
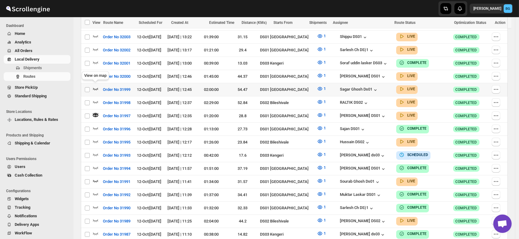
click at [96, 86] on icon "button" at bounding box center [95, 89] width 6 height 6
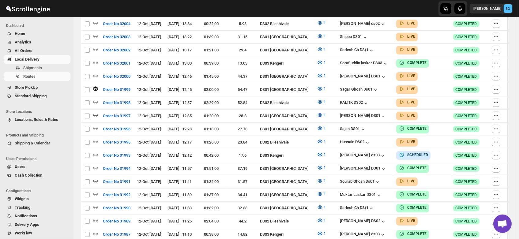
scroll to position [0, 0]
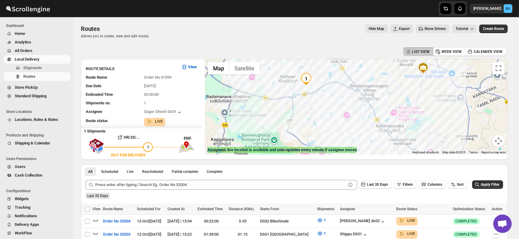
click at [300, 87] on div "Assignee : Sagar Ghosh Ds01 Updated at : 10/12/2025, 1:49:59 PM Duty mode Enabl…" at bounding box center [356, 107] width 303 height 96
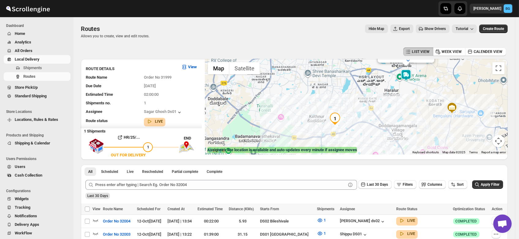
drag, startPoint x: 300, startPoint y: 87, endPoint x: 330, endPoint y: 128, distance: 50.6
click at [330, 128] on div "Assignee : Sagar Ghosh Ds01 Updated at : 10/12/2025, 1:49:59 PM Duty mode Enabl…" at bounding box center [356, 107] width 303 height 96
click at [408, 75] on img at bounding box center [406, 75] width 12 height 12
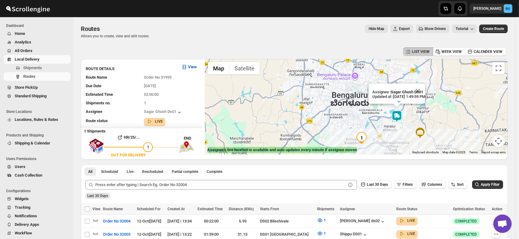
click at [400, 135] on div "Assignee : Sagar Ghosh Ds01 Updated at : 10/12/2025, 1:49:59 PM Duty mode Enabl…" at bounding box center [356, 107] width 303 height 96
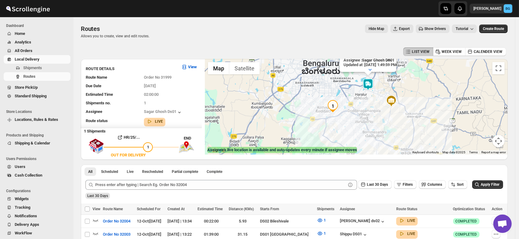
drag, startPoint x: 400, startPoint y: 135, endPoint x: 369, endPoint y: 102, distance: 45.1
click at [369, 102] on div "Assignee : Sagar Ghosh Ds01 Updated at : 10/12/2025, 1:49:59 PM Duty mode Enabl…" at bounding box center [356, 107] width 303 height 96
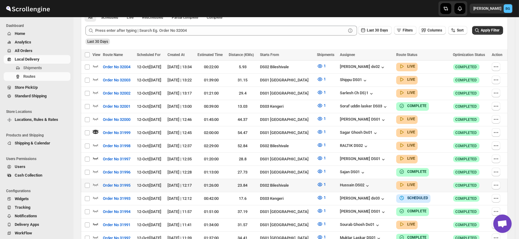
scroll to position [155, 0]
click at [347, 130] on div "Sagar Ghosh Ds01" at bounding box center [359, 133] width 39 height 6
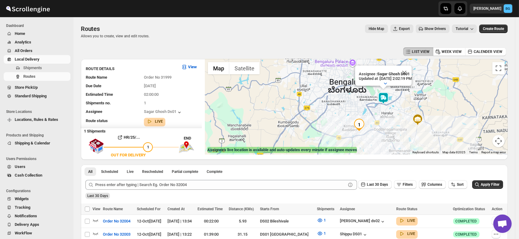
drag, startPoint x: 347, startPoint y: 135, endPoint x: 378, endPoint y: 116, distance: 37.0
click at [378, 116] on div "Assignee : Sagar Ghosh Ds01 Updated at : 10/12/2025, 2:02:19 PM Duty mode Enabl…" at bounding box center [356, 107] width 303 height 96
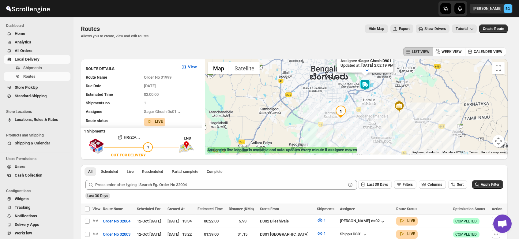
drag, startPoint x: 372, startPoint y: 131, endPoint x: 355, endPoint y: 99, distance: 36.7
click at [355, 99] on div "Assignee : Sagar Ghosh Ds01 Updated at : 10/12/2025, 2:02:19 PM Duty mode Enabl…" at bounding box center [356, 107] width 303 height 96
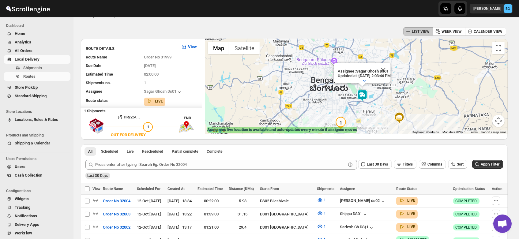
scroll to position [19, 0]
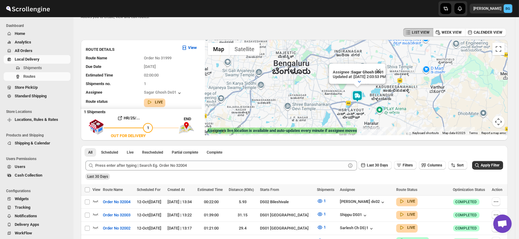
click at [358, 111] on div "Assignee : Sagar Ghosh Ds01 Updated at : 10/12/2025, 2:03:53 PM Duty mode Enabl…" at bounding box center [356, 88] width 303 height 96
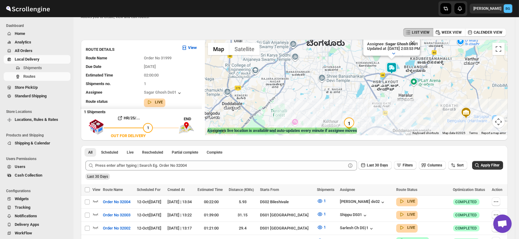
drag, startPoint x: 358, startPoint y: 111, endPoint x: 397, endPoint y: 79, distance: 51.1
click at [397, 79] on div "Assignee : Sagar Ghosh Ds01 Updated at : 10/12/2025, 2:03:53 PM Duty mode Enabl…" at bounding box center [356, 88] width 303 height 96
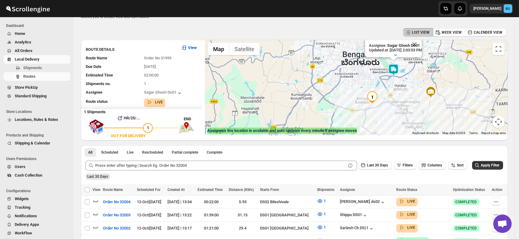
click at [378, 93] on img "1" at bounding box center [372, 97] width 12 height 12
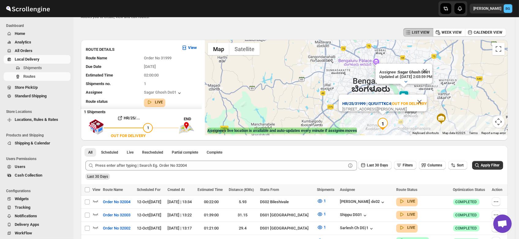
drag, startPoint x: 378, startPoint y: 93, endPoint x: 392, endPoint y: 91, distance: 14.2
click at [392, 114] on div "Assignee : Sagar Ghosh Ds01 Updated at : 10/12/2025, 2:03:59 PM Duty mode Enabl…" at bounding box center [518, 114] width 303 height 0
click at [427, 95] on button "Close" at bounding box center [419, 102] width 15 height 15
click at [432, 66] on button "Close" at bounding box center [424, 71] width 15 height 15
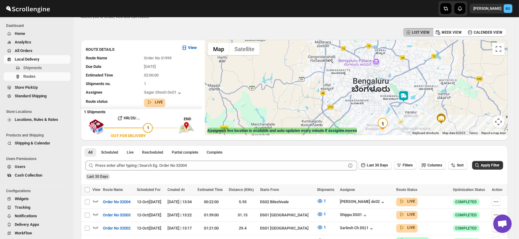
click at [403, 115] on div "To navigate, press the arrow keys." at bounding box center [356, 88] width 303 height 96
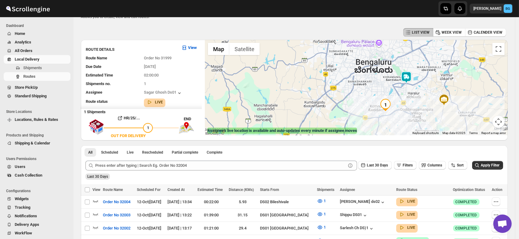
drag, startPoint x: 403, startPoint y: 115, endPoint x: 406, endPoint y: 93, distance: 22.3
click at [406, 93] on div at bounding box center [356, 88] width 303 height 96
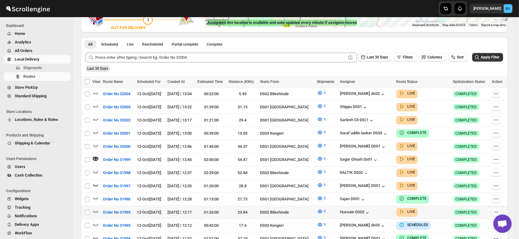
scroll to position [132, 0]
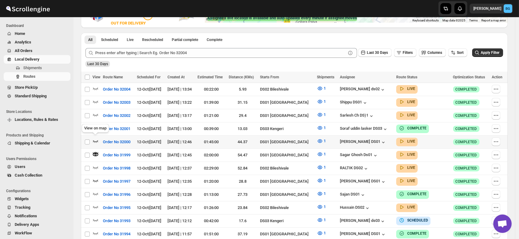
click at [94, 138] on icon "button" at bounding box center [95, 141] width 6 height 6
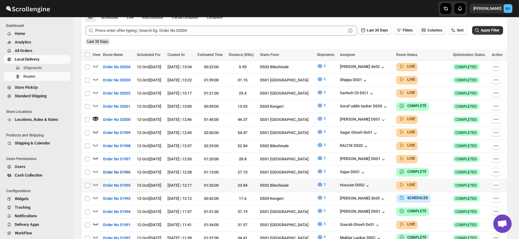
scroll to position [164, 0]
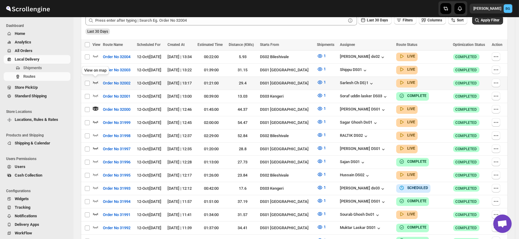
click at [95, 80] on icon "button" at bounding box center [95, 82] width 6 height 6
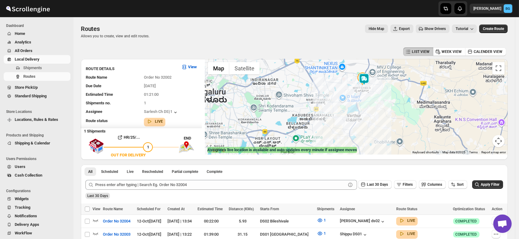
click at [367, 79] on img at bounding box center [364, 79] width 12 height 12
click at [367, 79] on div "To navigate, press the arrow keys. Assignee : Sarlesh Ch DS)1 Updated at : 10/1…" at bounding box center [356, 107] width 303 height 96
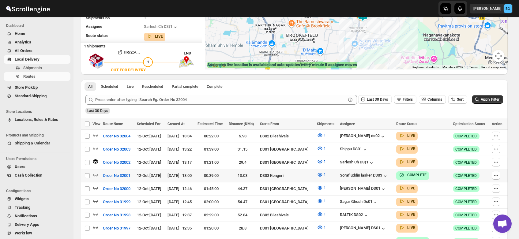
scroll to position [87, 0]
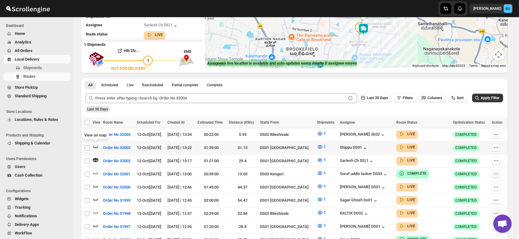
click at [95, 145] on icon "button" at bounding box center [95, 147] width 6 height 6
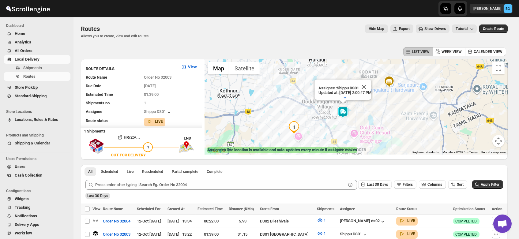
scroll to position [0, 0]
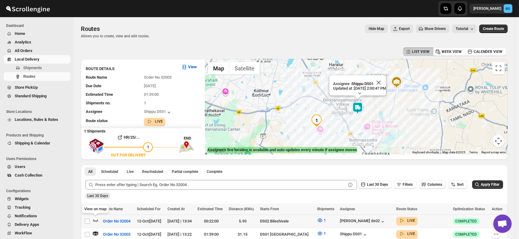
click at [96, 219] on icon "button" at bounding box center [95, 220] width 6 height 6
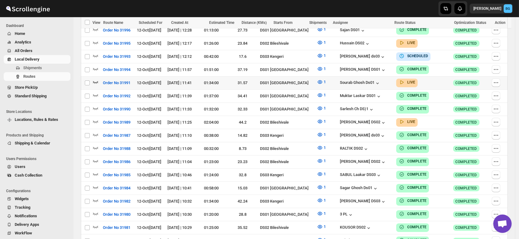
scroll to position [291, 0]
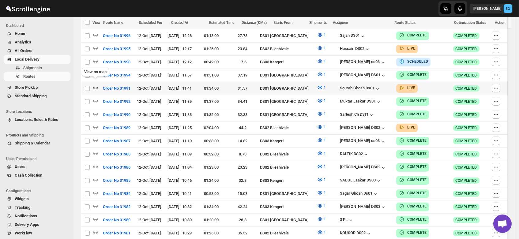
click at [95, 85] on icon "button" at bounding box center [95, 88] width 6 height 6
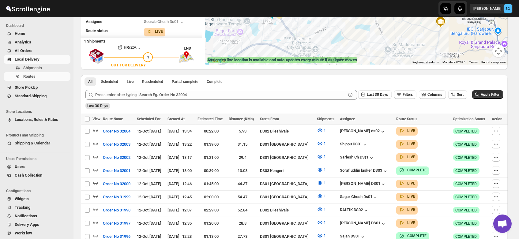
scroll to position [0, 0]
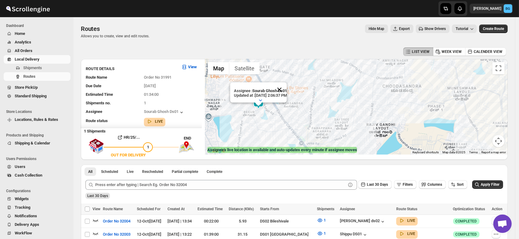
click at [287, 82] on button "Close" at bounding box center [279, 89] width 15 height 15
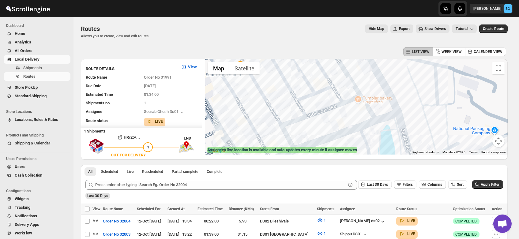
click at [251, 92] on div at bounding box center [356, 107] width 303 height 96
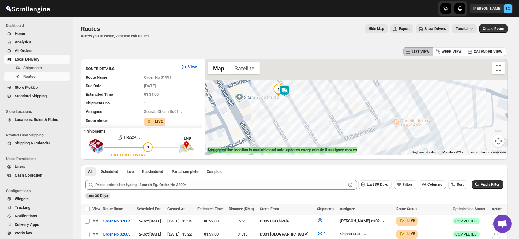
drag, startPoint x: 251, startPoint y: 92, endPoint x: 301, endPoint y: 121, distance: 57.2
click at [301, 121] on div at bounding box center [356, 107] width 303 height 96
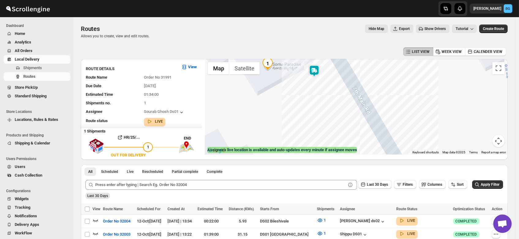
click at [283, 95] on div at bounding box center [356, 107] width 303 height 96
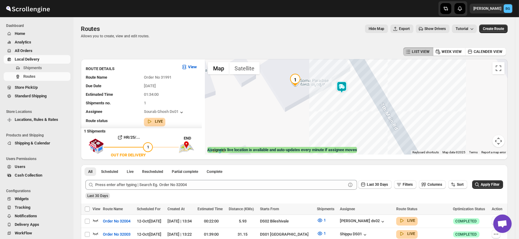
drag, startPoint x: 283, startPoint y: 95, endPoint x: 318, endPoint y: 121, distance: 43.4
click at [318, 121] on div at bounding box center [356, 107] width 303 height 96
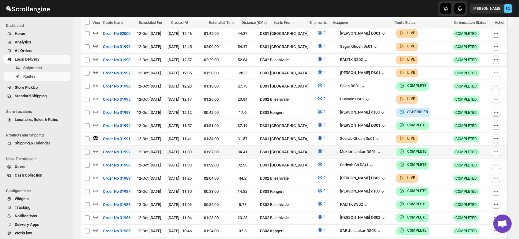
scroll to position [241, 0]
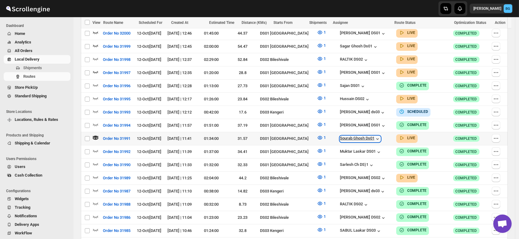
click at [344, 136] on div "Sourab Ghosh Ds01" at bounding box center [360, 139] width 41 height 6
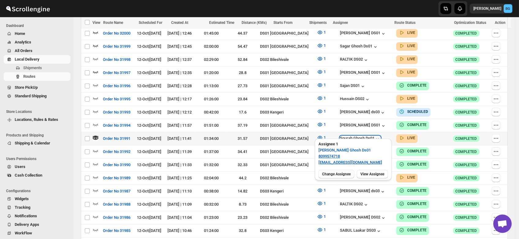
click at [344, 136] on div "Sourab Ghosh Ds01" at bounding box center [360, 139] width 41 height 6
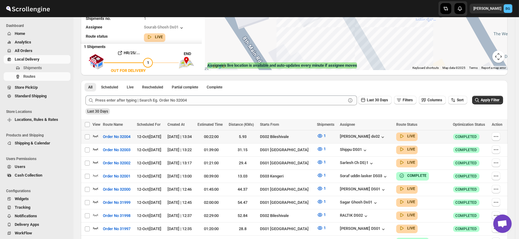
scroll to position [0, 0]
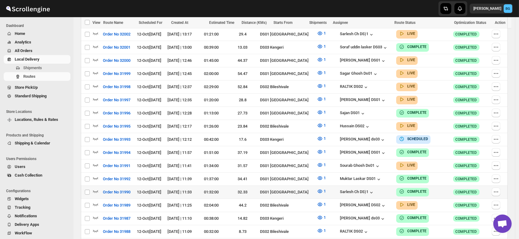
scroll to position [211, 0]
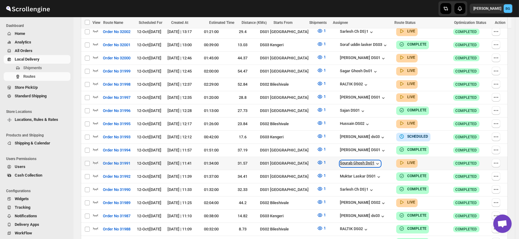
click at [357, 161] on div "Sourab Ghosh Ds01" at bounding box center [360, 164] width 41 height 6
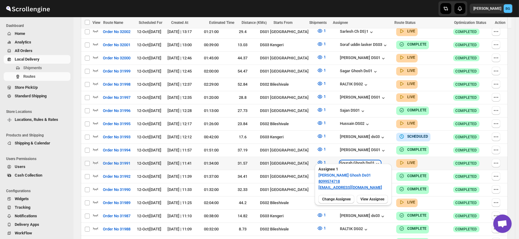
click at [356, 161] on div "Sourab Ghosh Ds01" at bounding box center [360, 164] width 41 height 6
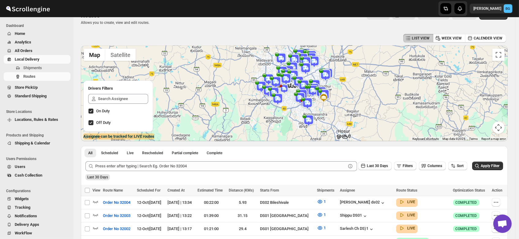
scroll to position [0, 0]
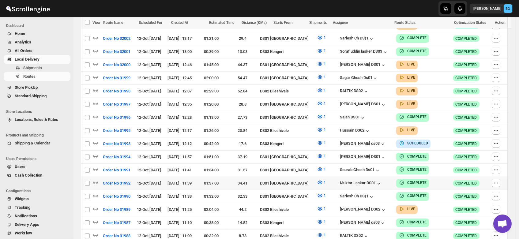
scroll to position [194, 0]
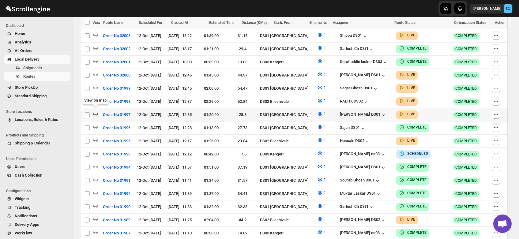
click at [94, 111] on icon "button" at bounding box center [95, 114] width 6 height 6
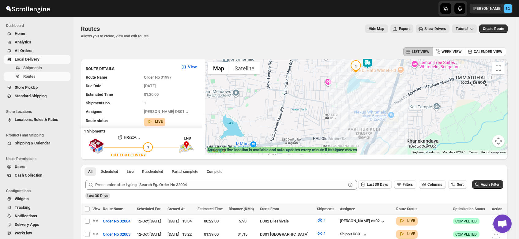
click at [366, 77] on div at bounding box center [356, 107] width 303 height 96
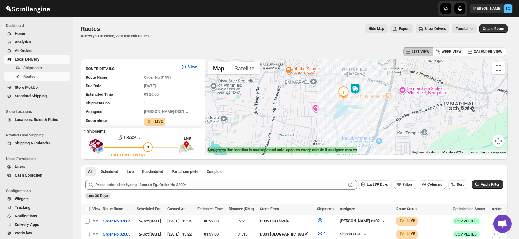
drag, startPoint x: 366, startPoint y: 77, endPoint x: 352, endPoint y: 106, distance: 32.2
click at [352, 106] on div at bounding box center [356, 107] width 303 height 96
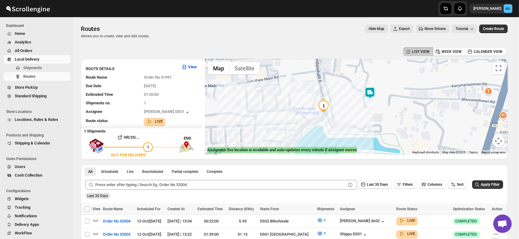
click at [373, 92] on img at bounding box center [370, 93] width 12 height 12
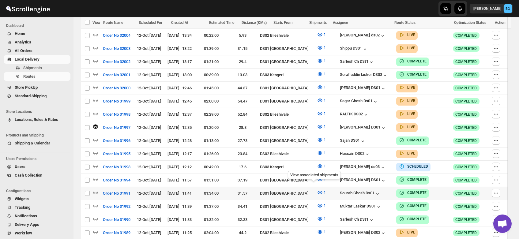
scroll to position [185, 0]
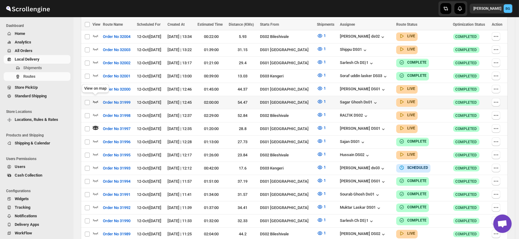
click at [96, 99] on icon "button" at bounding box center [95, 102] width 6 height 6
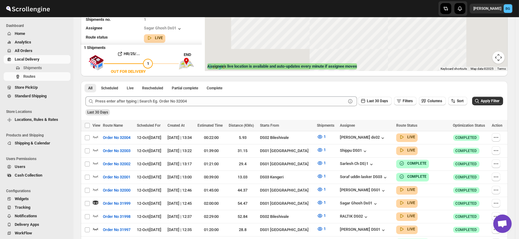
scroll to position [0, 0]
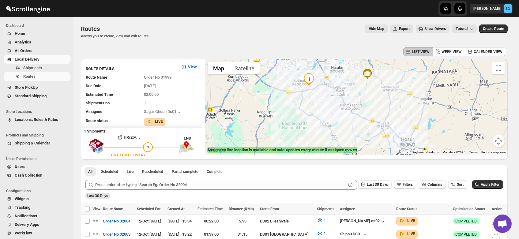
click at [338, 73] on div "Assignee : Sagar Ghosh Ds01 Updated at : [DATE] 2:16:53 PM Duty mode Enabled Ba…" at bounding box center [356, 107] width 303 height 96
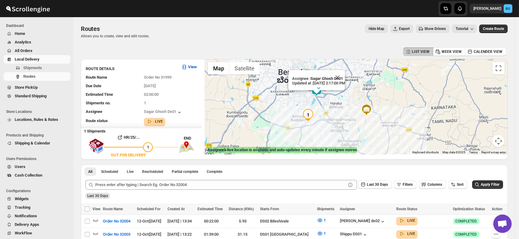
drag, startPoint x: 338, startPoint y: 73, endPoint x: 338, endPoint y: 97, distance: 23.3
click at [338, 97] on div "Assignee : Sagar Ghosh Ds01 Updated at : [DATE] 2:17:00 PM Duty mode Enabled Ba…" at bounding box center [356, 107] width 303 height 96
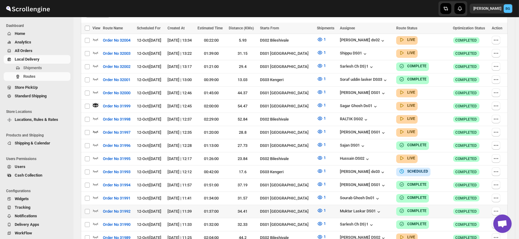
scroll to position [187, 0]
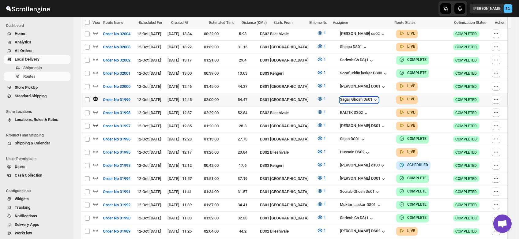
click at [354, 97] on div "Sagar Ghosh Ds01" at bounding box center [359, 100] width 39 height 6
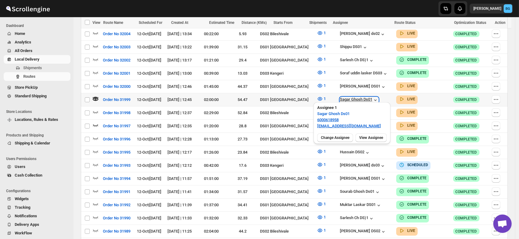
click at [354, 97] on div "Sagar Ghosh Ds01" at bounding box center [359, 100] width 39 height 6
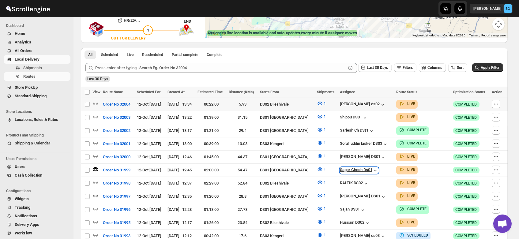
scroll to position [0, 0]
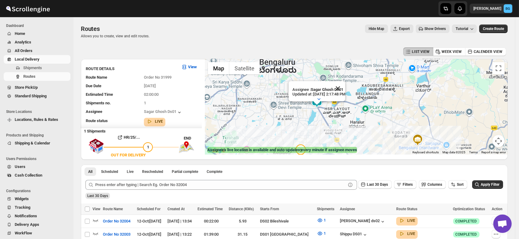
click at [345, 82] on button "Close" at bounding box center [337, 88] width 15 height 15
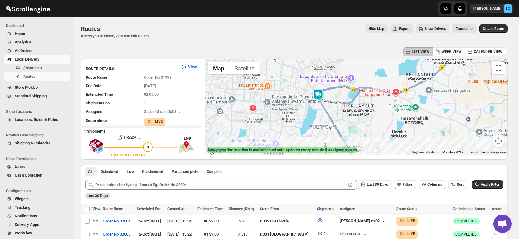
click at [318, 110] on div at bounding box center [356, 107] width 303 height 96
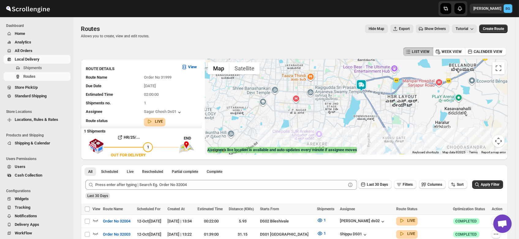
drag, startPoint x: 318, startPoint y: 110, endPoint x: 363, endPoint y: 100, distance: 46.1
click at [363, 100] on div at bounding box center [356, 107] width 303 height 96
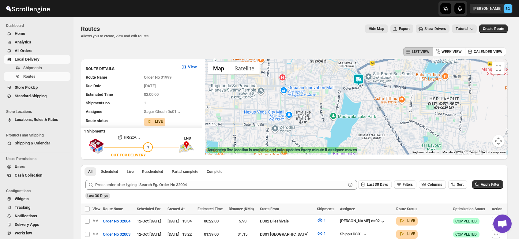
click at [356, 112] on div at bounding box center [356, 107] width 303 height 96
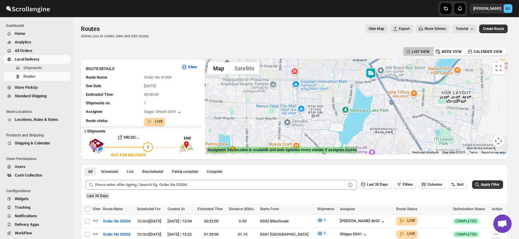
drag, startPoint x: 356, startPoint y: 112, endPoint x: 370, endPoint y: 105, distance: 15.3
click at [370, 105] on div at bounding box center [356, 107] width 303 height 96
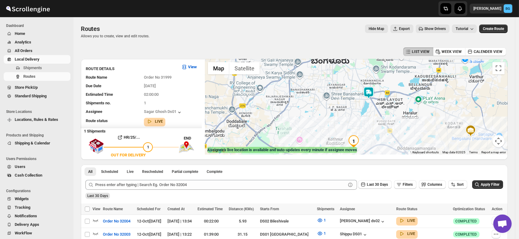
click at [365, 117] on div at bounding box center [356, 107] width 303 height 96
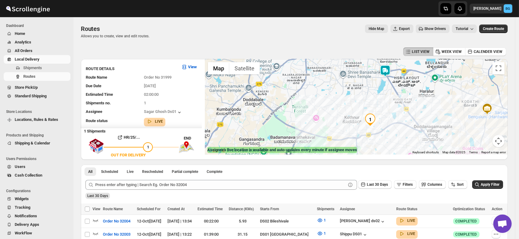
drag, startPoint x: 365, startPoint y: 117, endPoint x: 382, endPoint y: 93, distance: 29.6
click at [382, 93] on div at bounding box center [356, 107] width 303 height 96
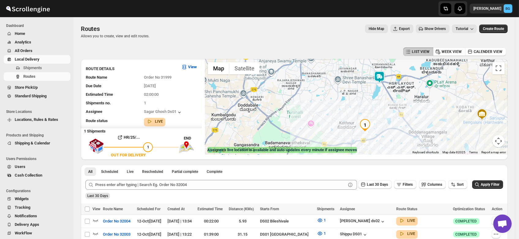
click at [367, 104] on div at bounding box center [356, 107] width 303 height 96
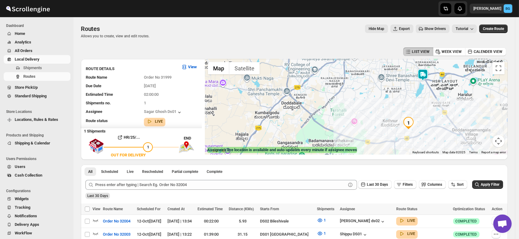
drag, startPoint x: 367, startPoint y: 104, endPoint x: 411, endPoint y: 101, distance: 44.2
click at [411, 101] on div at bounding box center [356, 107] width 303 height 96
click at [410, 106] on div at bounding box center [356, 107] width 303 height 96
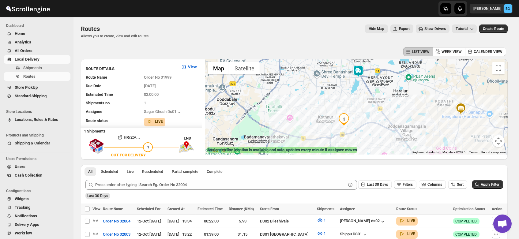
drag, startPoint x: 409, startPoint y: 106, endPoint x: 345, endPoint y: 102, distance: 65.0
click at [345, 102] on div at bounding box center [356, 107] width 303 height 96
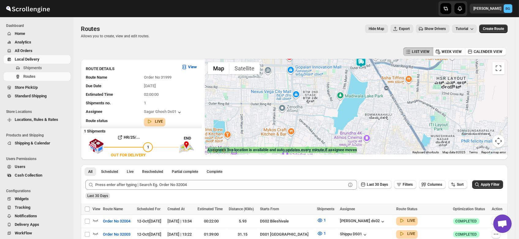
click at [374, 125] on div at bounding box center [356, 107] width 303 height 96
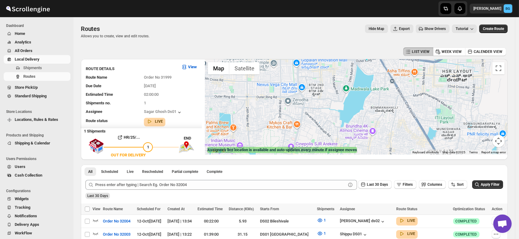
drag, startPoint x: 374, startPoint y: 125, endPoint x: 415, endPoint y: 95, distance: 50.6
click at [415, 95] on div at bounding box center [356, 107] width 303 height 96
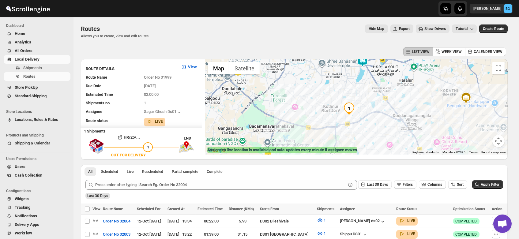
drag, startPoint x: 415, startPoint y: 107, endPoint x: 367, endPoint y: 92, distance: 49.8
click at [367, 92] on div at bounding box center [356, 107] width 303 height 96
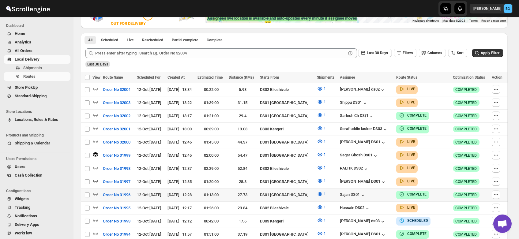
scroll to position [132, 0]
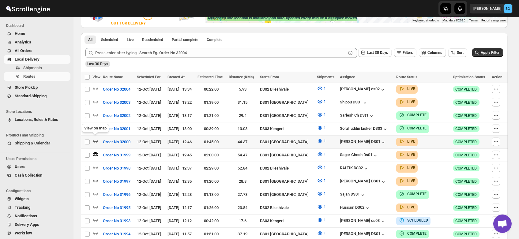
click at [94, 139] on icon "button" at bounding box center [95, 141] width 6 height 6
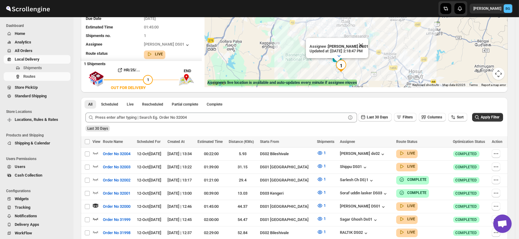
scroll to position [0, 0]
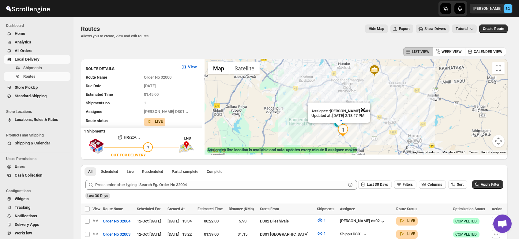
click at [370, 104] on button "Close" at bounding box center [363, 110] width 15 height 15
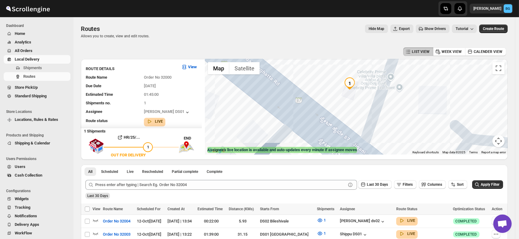
drag, startPoint x: 390, startPoint y: 85, endPoint x: 351, endPoint y: 134, distance: 63.2
click at [351, 134] on div at bounding box center [356, 107] width 303 height 96
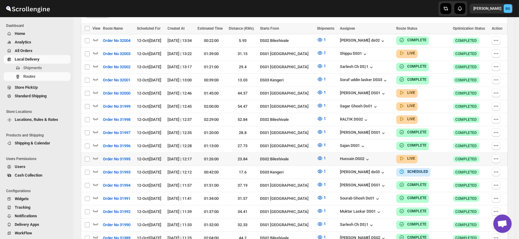
scroll to position [176, 0]
click at [94, 105] on icon "button" at bounding box center [95, 106] width 5 height 2
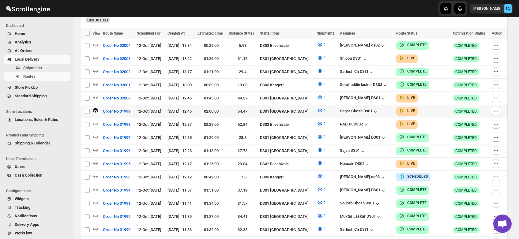
scroll to position [0, 0]
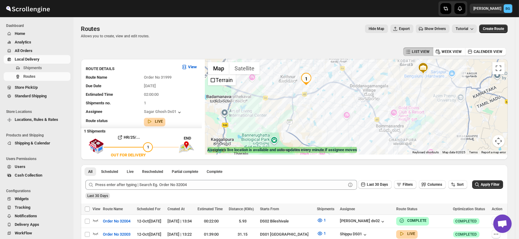
click at [336, 86] on div at bounding box center [356, 107] width 303 height 96
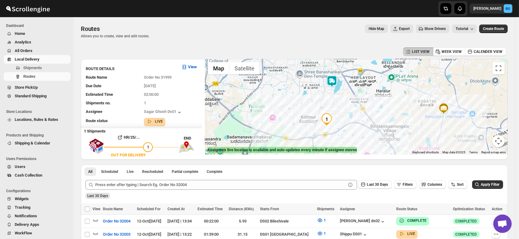
drag, startPoint x: 336, startPoint y: 86, endPoint x: 359, endPoint y: 130, distance: 49.9
click at [359, 130] on div at bounding box center [356, 107] width 303 height 96
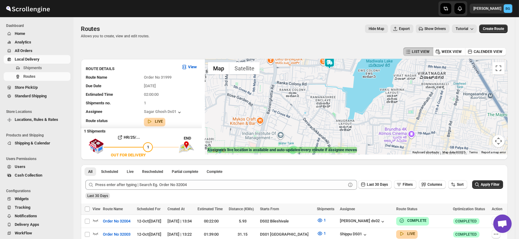
click at [333, 82] on div at bounding box center [356, 107] width 303 height 96
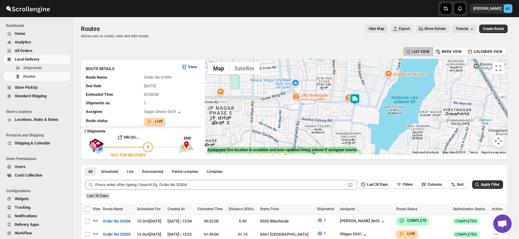
drag, startPoint x: 333, startPoint y: 82, endPoint x: 359, endPoint y: 121, distance: 47.1
click at [359, 121] on div at bounding box center [356, 107] width 303 height 96
click at [357, 99] on img at bounding box center [355, 102] width 12 height 12
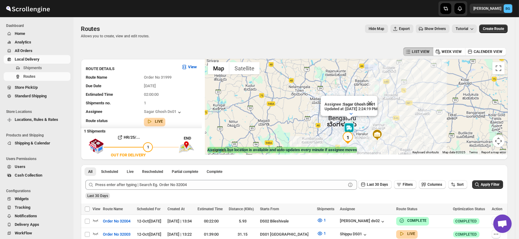
click at [372, 136] on div "Assignee : Sagar Ghosh Ds01 Updated at : 10/12/2025, 2:24:19 PM Duty mode Enabl…" at bounding box center [356, 107] width 303 height 96
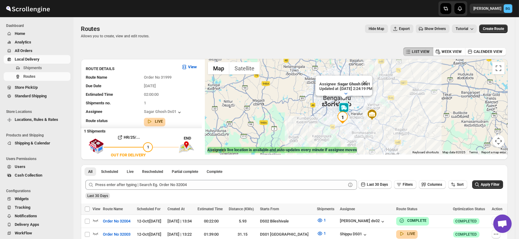
drag, startPoint x: 372, startPoint y: 136, endPoint x: 366, endPoint y: 114, distance: 22.4
click at [366, 114] on div "Assignee : Sagar Ghosh Ds01 Updated at : 10/12/2025, 2:24:19 PM Duty mode Enabl…" at bounding box center [356, 107] width 303 height 96
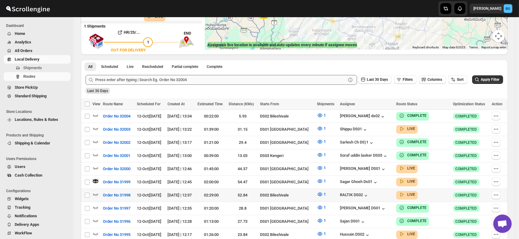
scroll to position [108, 0]
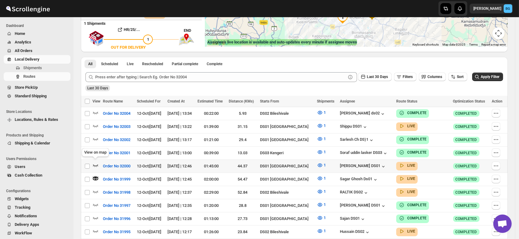
click at [95, 163] on icon "button" at bounding box center [95, 165] width 6 height 6
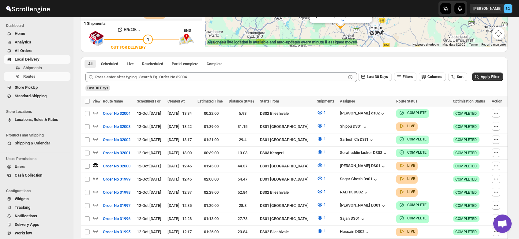
scroll to position [0, 0]
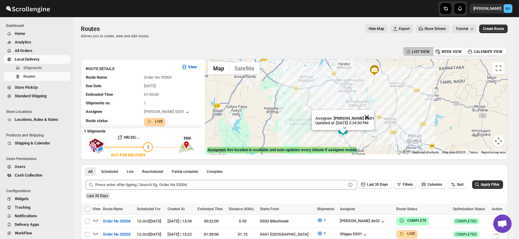
click at [374, 111] on button "Close" at bounding box center [367, 117] width 15 height 15
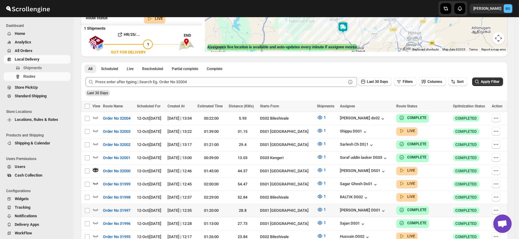
scroll to position [103, 0]
click at [94, 129] on icon "button" at bounding box center [95, 130] width 6 height 6
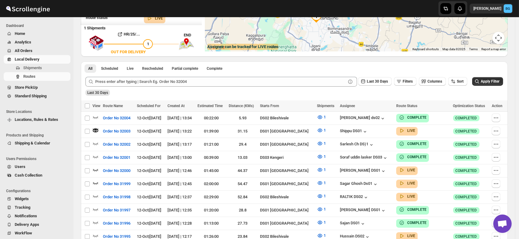
scroll to position [0, 0]
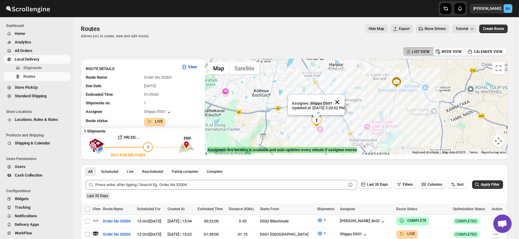
click at [345, 97] on button "Close" at bounding box center [337, 102] width 15 height 15
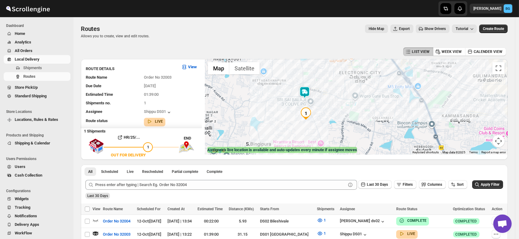
click at [307, 88] on img at bounding box center [305, 92] width 12 height 12
click at [306, 92] on img at bounding box center [305, 92] width 12 height 12
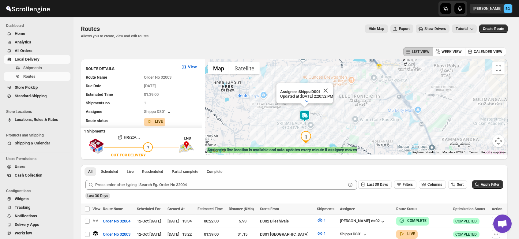
click at [332, 137] on div "Assignee : Shippu DS01 Updated at : 10/12/2025, 2:20:52 PM Duty mode Enabled Ba…" at bounding box center [356, 107] width 303 height 96
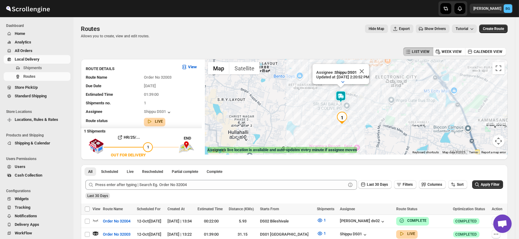
drag, startPoint x: 332, startPoint y: 137, endPoint x: 365, endPoint y: 104, distance: 46.8
click at [365, 104] on div "Assignee : Shippu DS01 Updated at : 10/12/2025, 2:20:52 PM Duty mode Enabled Ba…" at bounding box center [356, 107] width 303 height 96
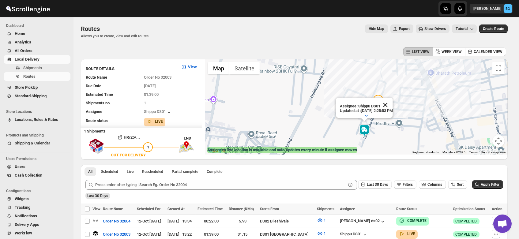
click at [393, 99] on button "Close" at bounding box center [385, 105] width 15 height 15
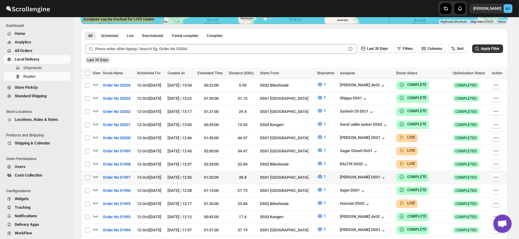
scroll to position [140, 0]
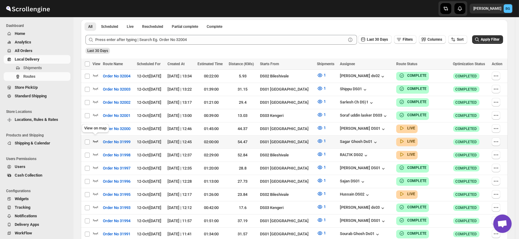
click at [95, 138] on icon "button" at bounding box center [95, 141] width 6 height 6
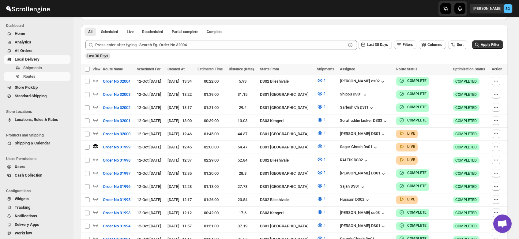
scroll to position [0, 0]
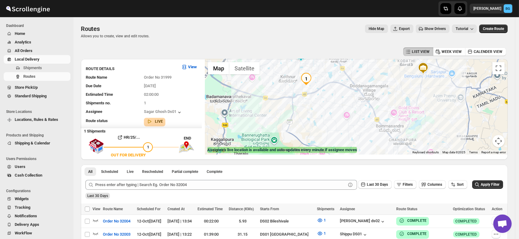
click at [326, 74] on div at bounding box center [356, 107] width 303 height 96
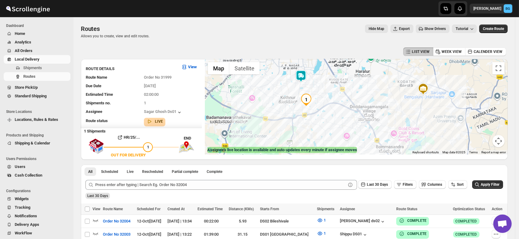
drag, startPoint x: 326, startPoint y: 74, endPoint x: 326, endPoint y: 96, distance: 21.7
click at [326, 96] on div at bounding box center [356, 107] width 303 height 96
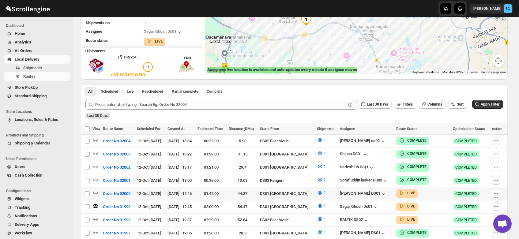
scroll to position [81, 0]
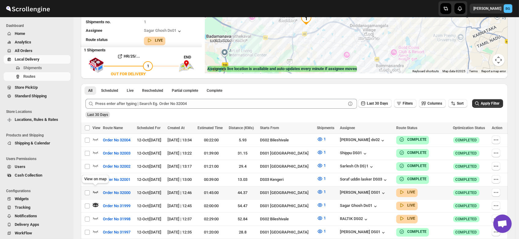
click at [96, 189] on icon "button" at bounding box center [95, 192] width 6 height 6
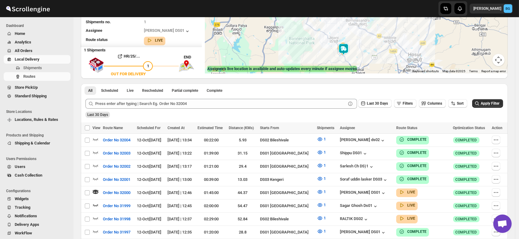
scroll to position [0, 0]
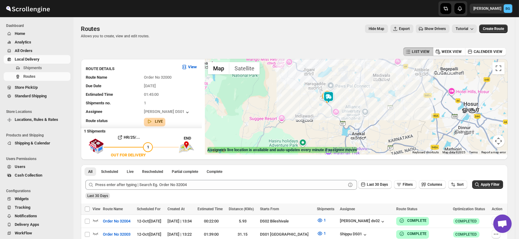
drag, startPoint x: 373, startPoint y: 125, endPoint x: 350, endPoint y: 90, distance: 41.6
click at [350, 90] on div at bounding box center [356, 107] width 303 height 96
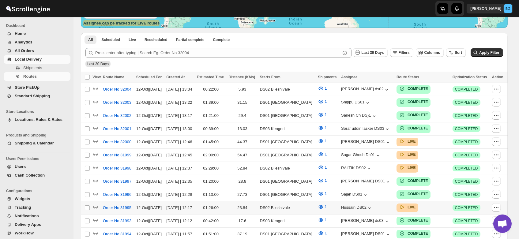
scroll to position [127, 0]
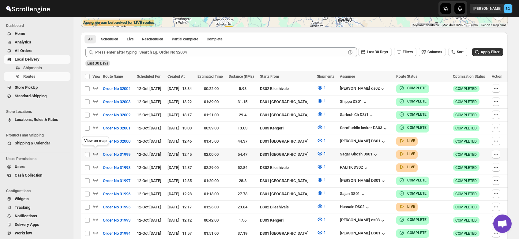
click at [96, 151] on icon "button" at bounding box center [95, 154] width 6 height 6
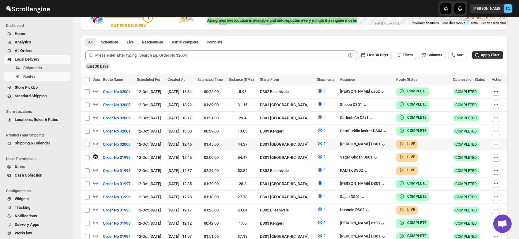
scroll to position [134, 0]
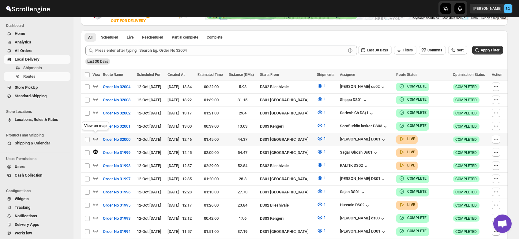
click at [94, 136] on icon "button" at bounding box center [95, 139] width 6 height 6
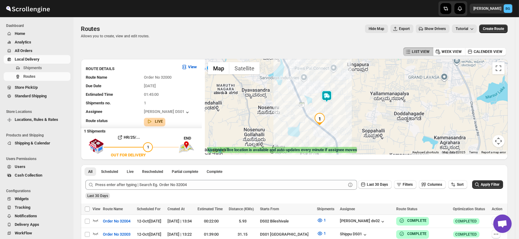
drag, startPoint x: 323, startPoint y: 128, endPoint x: 353, endPoint y: 90, distance: 48.0
click at [353, 90] on div at bounding box center [356, 107] width 303 height 96
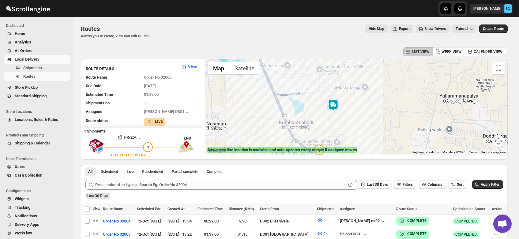
drag, startPoint x: 351, startPoint y: 73, endPoint x: 343, endPoint y: 118, distance: 45.1
click at [343, 118] on div at bounding box center [356, 107] width 303 height 96
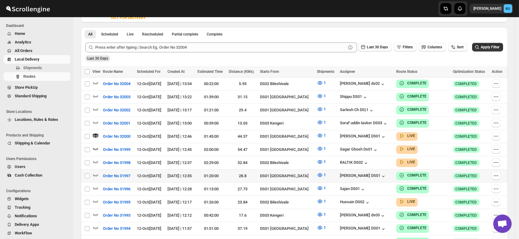
scroll to position [140, 0]
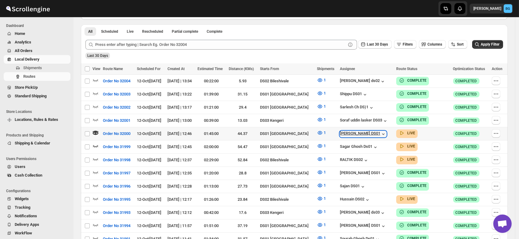
click at [355, 133] on div "[PERSON_NAME] DS01" at bounding box center [363, 134] width 47 height 6
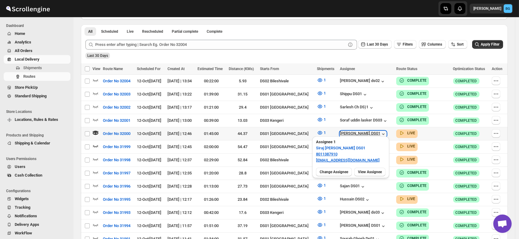
click at [355, 133] on div "[PERSON_NAME] DS01" at bounding box center [363, 134] width 47 height 6
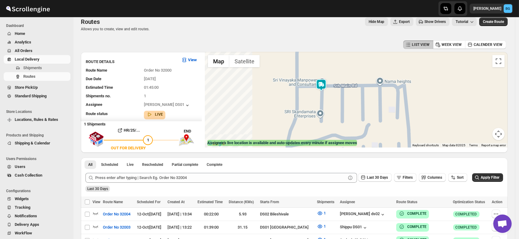
scroll to position [0, 0]
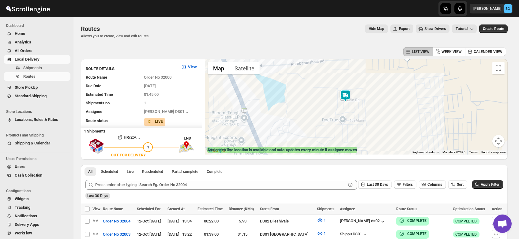
click at [20, 168] on span "Users" at bounding box center [20, 166] width 11 height 5
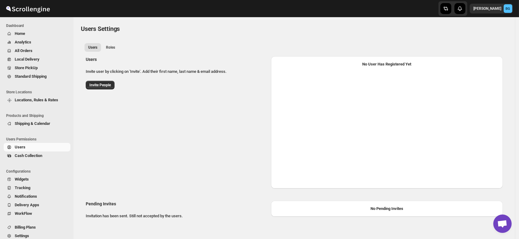
select select "637b767fbaab0276b10c91d5"
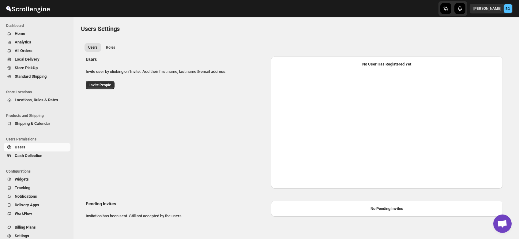
select select "637b767fbaab0276b10c91d5"
select select "637b767fbaab0276b10c91d7"
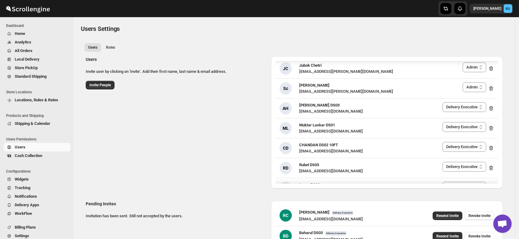
scroll to position [1024, 0]
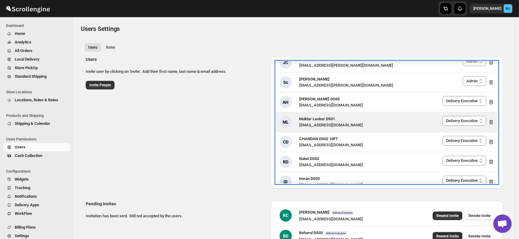
click at [315, 119] on span "Muktar Laskar DS01" at bounding box center [317, 119] width 36 height 5
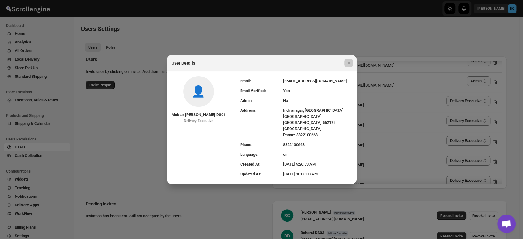
click at [185, 38] on div at bounding box center [261, 119] width 523 height 239
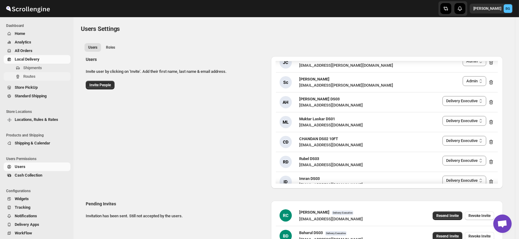
click at [25, 73] on span "Routes" at bounding box center [46, 76] width 46 height 6
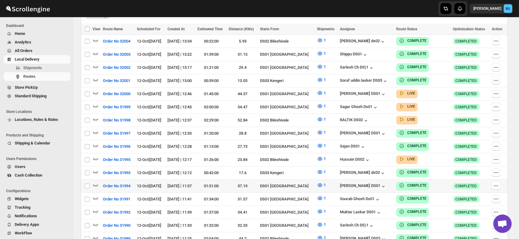
scroll to position [175, 0]
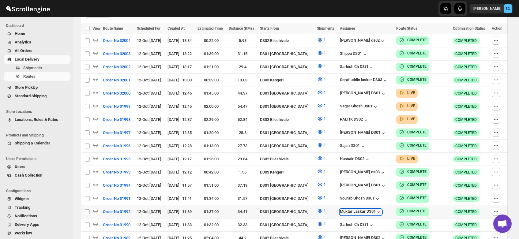
click at [343, 209] on div "Muktar Laskar DS01" at bounding box center [361, 212] width 42 height 6
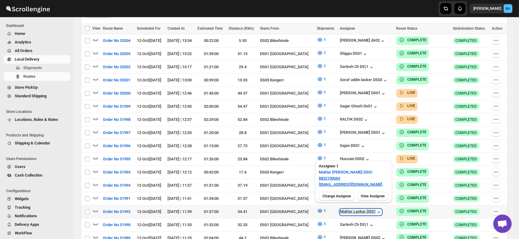
click at [343, 209] on div "Muktar Laskar DS01" at bounding box center [361, 212] width 42 height 6
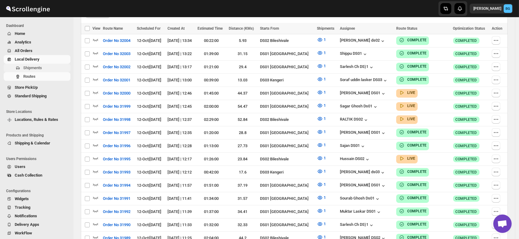
click at [26, 68] on span "Shipments" at bounding box center [32, 68] width 19 height 5
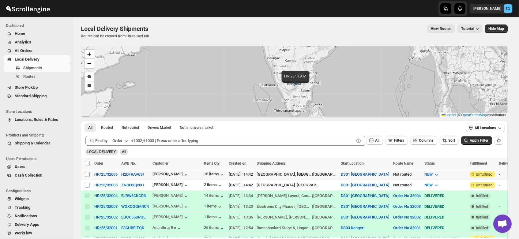
click at [86, 173] on input "Select shipment" at bounding box center [87, 174] width 5 height 5
checkbox input "true"
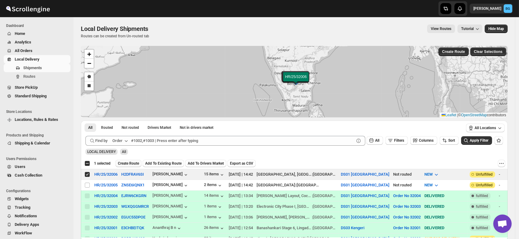
click at [125, 166] on button "Create Route" at bounding box center [128, 163] width 26 height 7
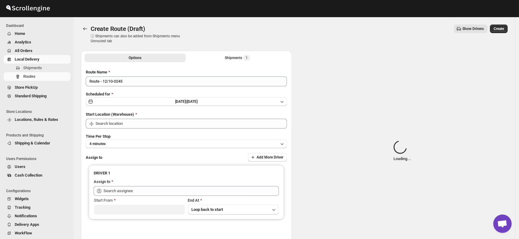
type input "DS01 [GEOGRAPHIC_DATA]"
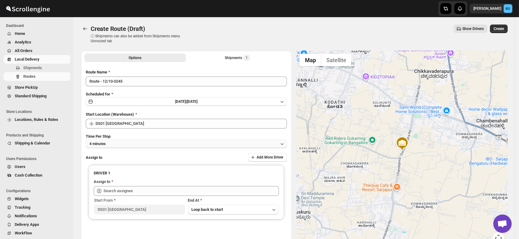
click at [109, 144] on button "4 minutes" at bounding box center [186, 144] width 201 height 9
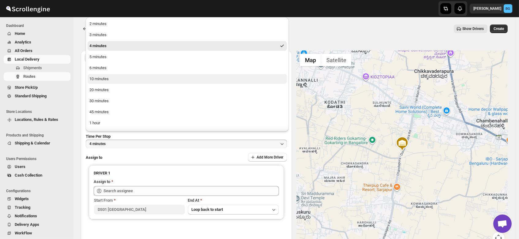
click at [100, 79] on div "10 minutes" at bounding box center [98, 79] width 19 height 6
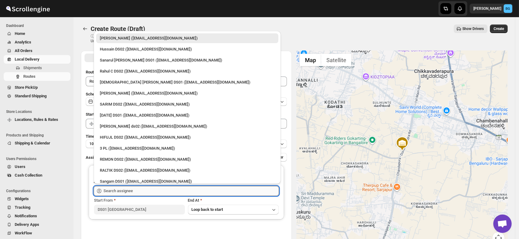
click at [117, 193] on input "text" at bounding box center [191, 191] width 175 height 10
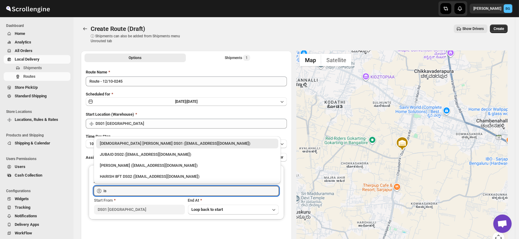
click at [122, 144] on div "[DEMOGRAPHIC_DATA] [PERSON_NAME] DS01 ([EMAIL_ADDRESS][DOMAIN_NAME])" at bounding box center [187, 144] width 175 height 6
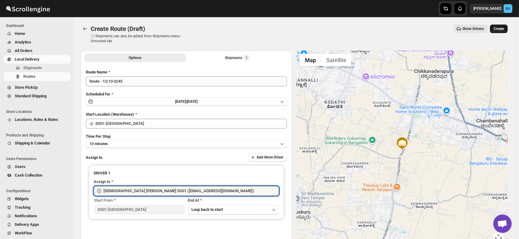
type input "[DEMOGRAPHIC_DATA] [PERSON_NAME] DS01 ([EMAIL_ADDRESS][DOMAIN_NAME])"
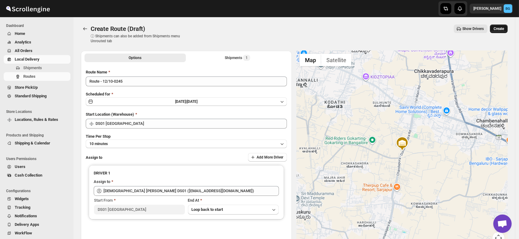
click at [504, 29] on span "Create" at bounding box center [499, 28] width 10 height 5
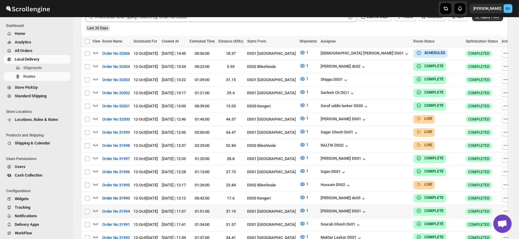
scroll to position [169, 0]
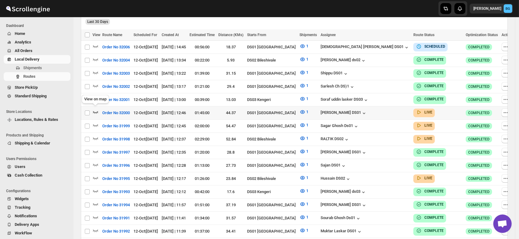
click at [95, 110] on icon "button" at bounding box center [95, 112] width 6 height 6
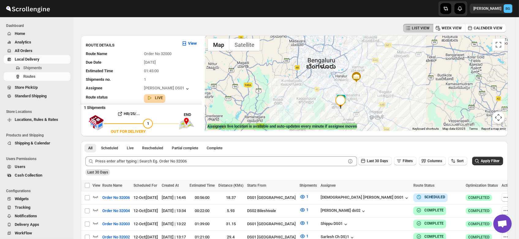
scroll to position [13, 0]
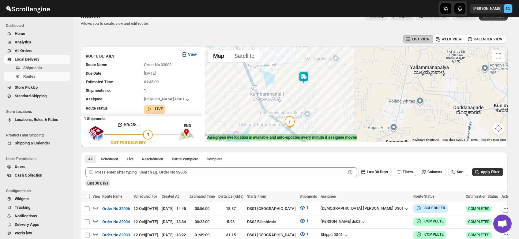
click at [307, 96] on div at bounding box center [356, 95] width 303 height 96
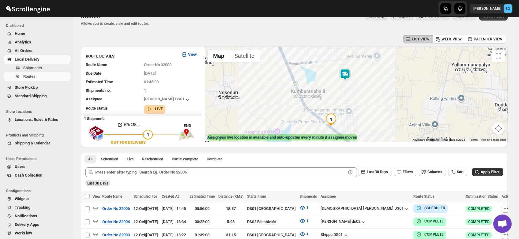
drag, startPoint x: 307, startPoint y: 96, endPoint x: 352, endPoint y: 93, distance: 44.5
click at [352, 93] on div at bounding box center [356, 95] width 303 height 96
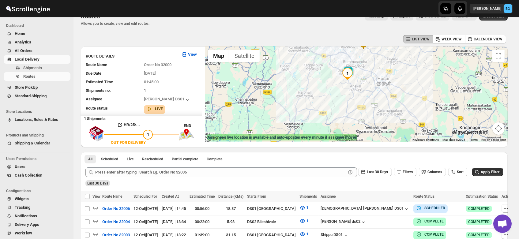
click at [389, 77] on div at bounding box center [356, 95] width 303 height 96
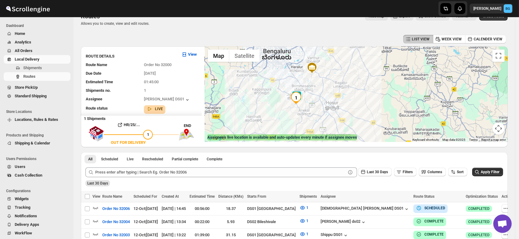
drag, startPoint x: 389, startPoint y: 77, endPoint x: 322, endPoint y: 110, distance: 74.1
click at [322, 110] on div at bounding box center [356, 95] width 303 height 96
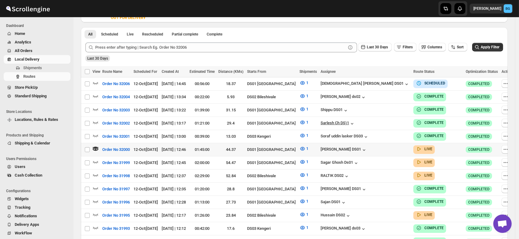
scroll to position [137, 0]
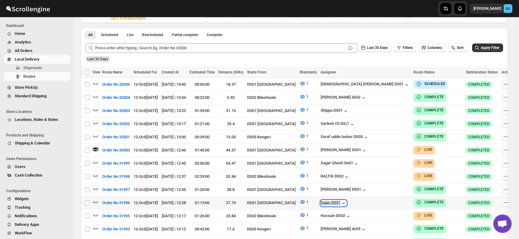
click at [343, 200] on div "Sajan DS01" at bounding box center [334, 203] width 26 height 6
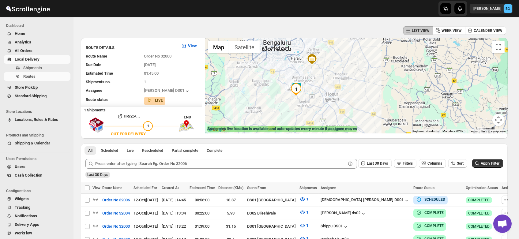
scroll to position [14, 0]
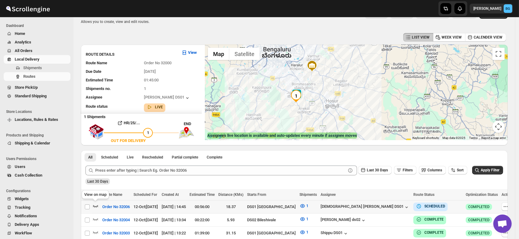
click at [95, 205] on icon "button" at bounding box center [95, 206] width 6 height 6
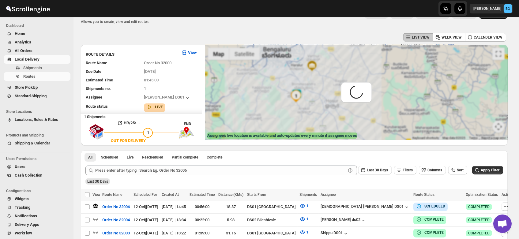
scroll to position [0, 0]
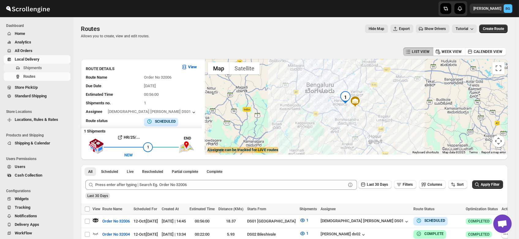
click at [29, 69] on span "Shipments" at bounding box center [32, 68] width 19 height 5
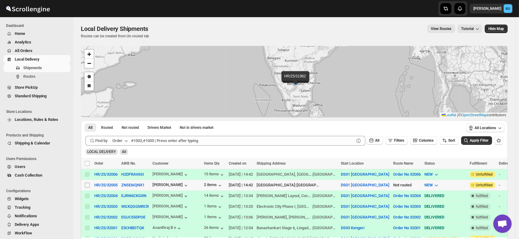
click at [86, 184] on input "Select shipment" at bounding box center [87, 185] width 5 height 5
checkbox input "true"
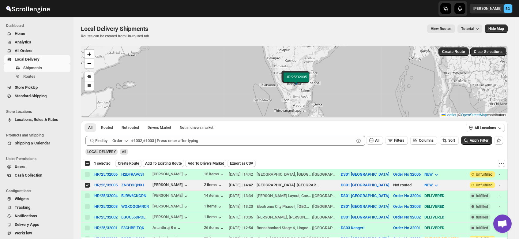
click at [126, 164] on span "Create Route" at bounding box center [128, 163] width 21 height 5
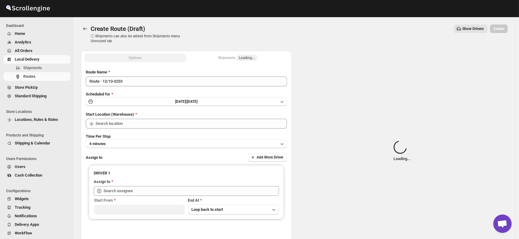
type input "DS01 [GEOGRAPHIC_DATA]"
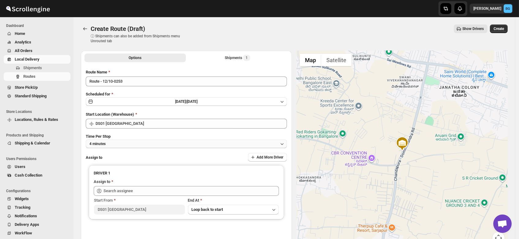
click at [109, 145] on button "4 minutes" at bounding box center [186, 144] width 201 height 9
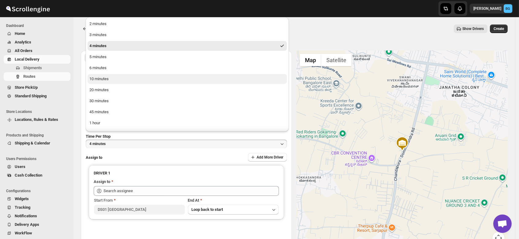
click at [98, 78] on div "10 minutes" at bounding box center [98, 79] width 19 height 6
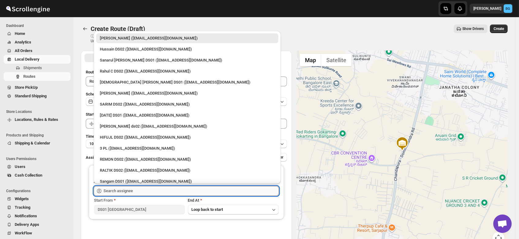
click at [118, 189] on input "text" at bounding box center [191, 191] width 175 height 10
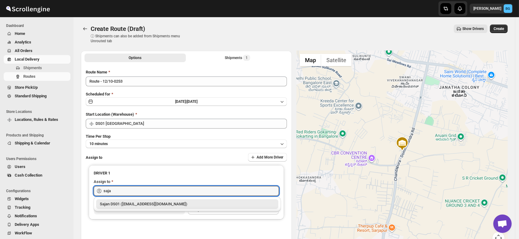
click at [131, 203] on div "Sajan DS01 ([EMAIL_ADDRESS][DOMAIN_NAME])" at bounding box center [187, 204] width 175 height 6
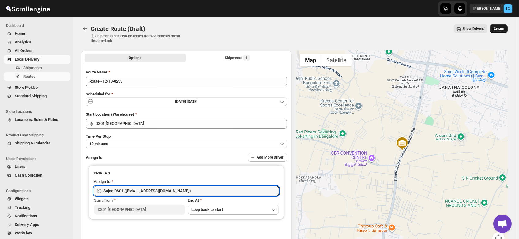
type input "Sajan DS01 ([EMAIL_ADDRESS][DOMAIN_NAME])"
click at [503, 26] on button "Create" at bounding box center [499, 28] width 18 height 9
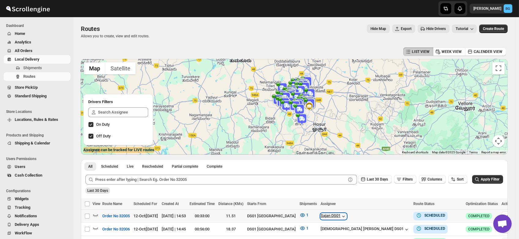
click at [347, 219] on div "Sajan DS01" at bounding box center [334, 216] width 26 height 6
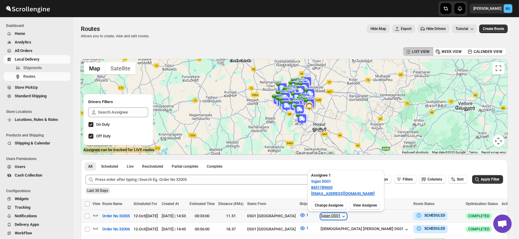
click at [347, 219] on div "Sajan DS01" at bounding box center [334, 216] width 26 height 6
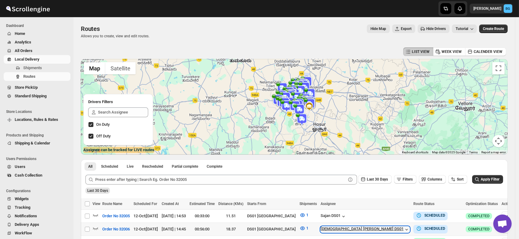
click at [348, 227] on div "[DEMOGRAPHIC_DATA] [PERSON_NAME] DS01" at bounding box center [365, 230] width 89 height 6
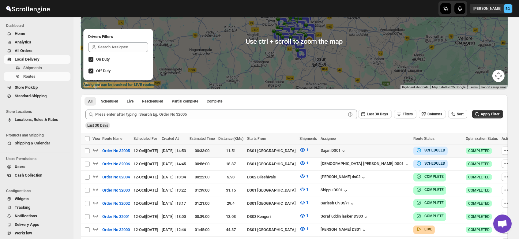
scroll to position [91, 0]
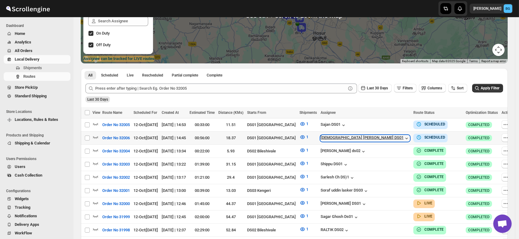
click at [354, 140] on div "[DEMOGRAPHIC_DATA] [PERSON_NAME] DS01" at bounding box center [365, 138] width 89 height 6
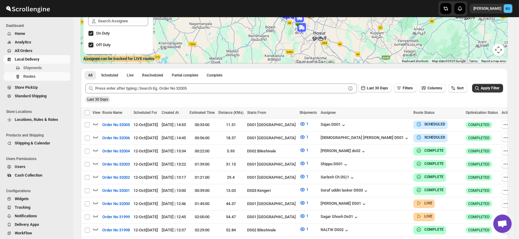
click at [33, 66] on span "Shipments" at bounding box center [32, 68] width 19 height 5
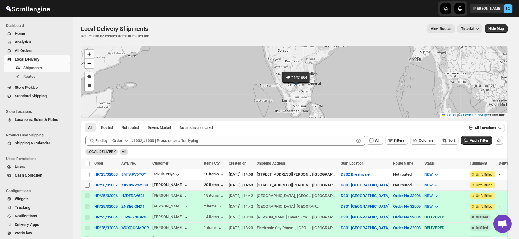
click at [87, 183] on input "Select shipment" at bounding box center [87, 185] width 5 height 5
checkbox input "true"
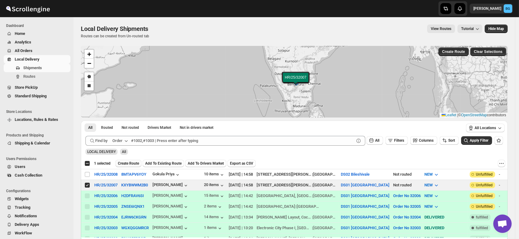
click at [127, 162] on span "Create Route" at bounding box center [128, 163] width 21 height 5
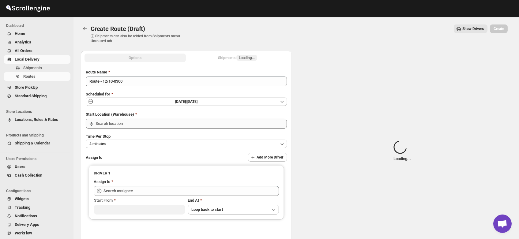
type input "DS01 [GEOGRAPHIC_DATA]"
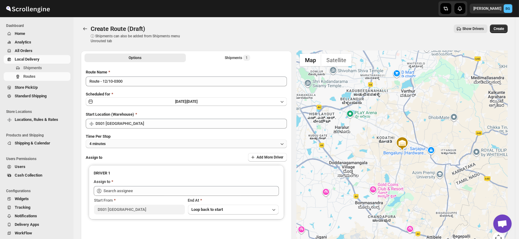
click at [117, 142] on button "4 minutes" at bounding box center [186, 144] width 201 height 9
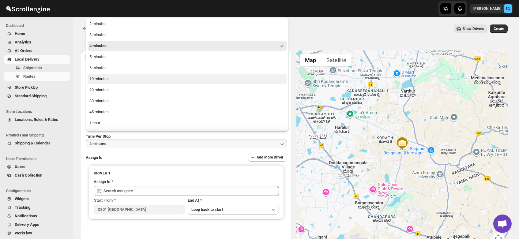
click at [103, 80] on div "10 minutes" at bounding box center [98, 79] width 19 height 6
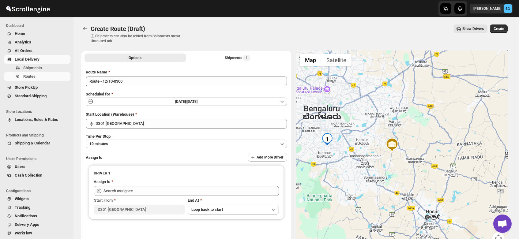
click at [17, 168] on span "Users" at bounding box center [20, 166] width 11 height 5
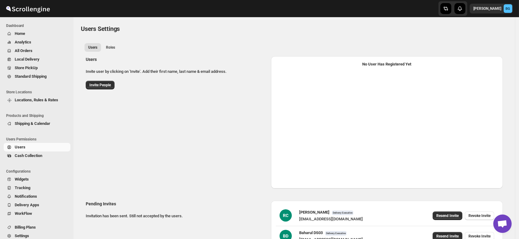
select select "637b767fbaab0276b10c91d5"
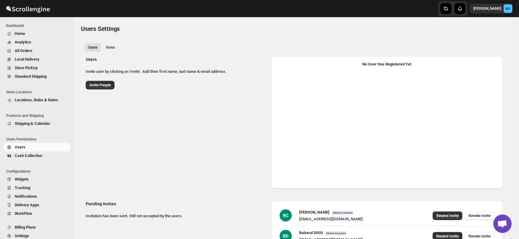
select select "637b767fbaab0276b10c91d5"
select select "637b767fbaab0276b10c91d7"
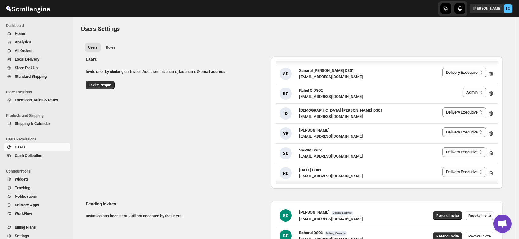
scroll to position [37, 0]
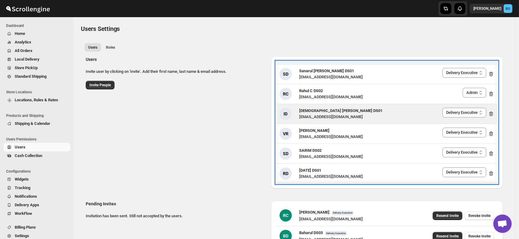
click at [312, 115] on div "[EMAIL_ADDRESS][DOMAIN_NAME]" at bounding box center [340, 117] width 83 height 6
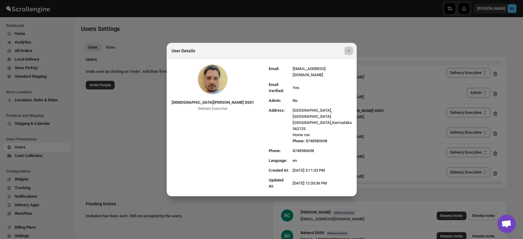
click at [360, 22] on div at bounding box center [261, 119] width 523 height 239
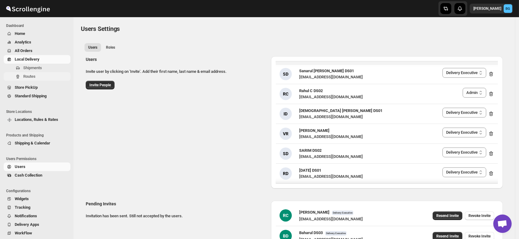
click at [24, 78] on span "Routes" at bounding box center [29, 76] width 12 height 5
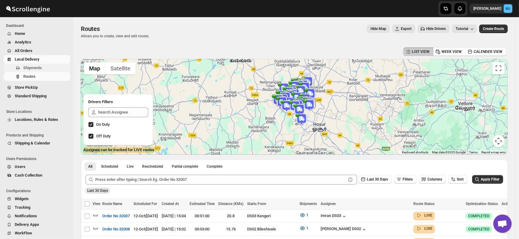
click at [28, 67] on span "Shipments" at bounding box center [32, 68] width 19 height 5
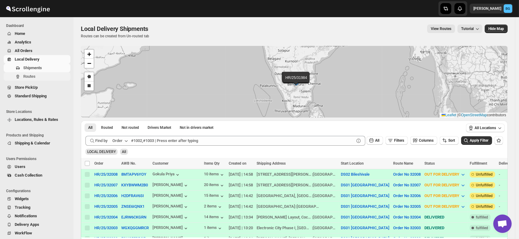
click at [32, 79] on span "Routes" at bounding box center [46, 76] width 46 height 6
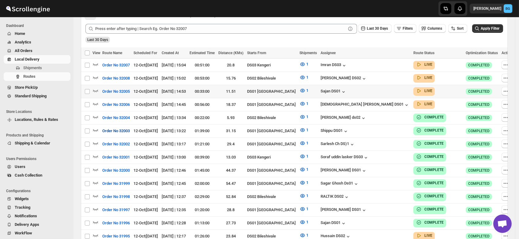
scroll to position [137, 0]
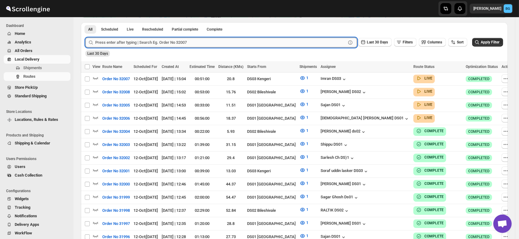
click at [121, 44] on input "text" at bounding box center [220, 43] width 251 height 10
type input "31953"
click at [85, 22] on button "Submit" at bounding box center [93, 25] width 17 height 6
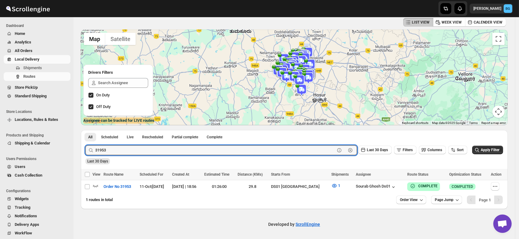
scroll to position [0, 0]
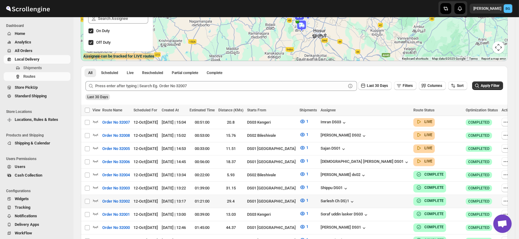
scroll to position [94, 0]
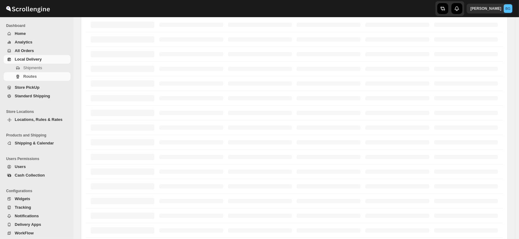
scroll to position [94, 0]
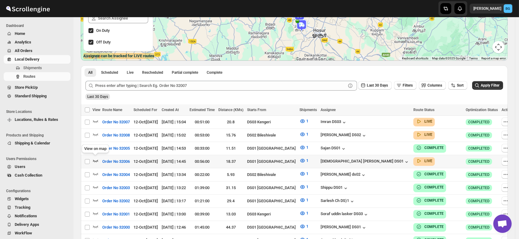
click at [96, 159] on icon "button" at bounding box center [95, 161] width 6 height 6
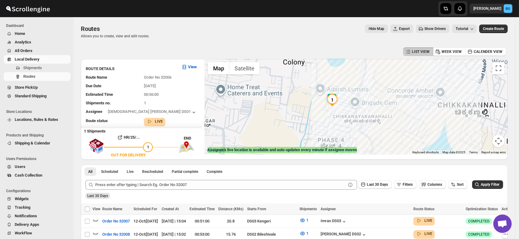
scroll to position [0, 0]
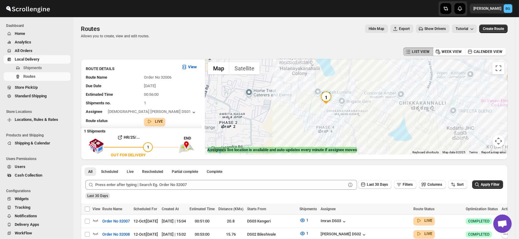
click at [24, 170] on span "Users" at bounding box center [42, 167] width 55 height 6
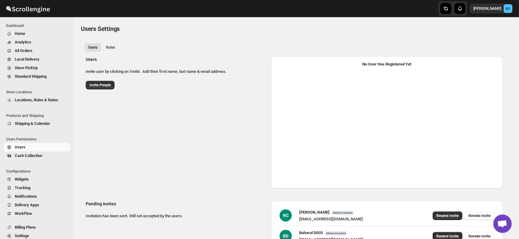
select select "637b767fbaab0276b10c91d5"
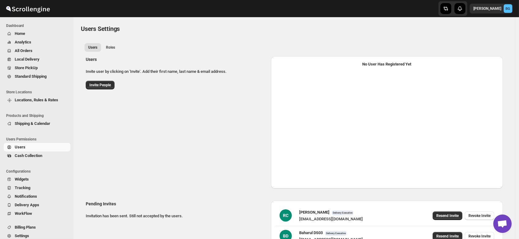
select select "637b767fbaab0276b10c91d5"
select select "637b767fbaab0276b10c91d7"
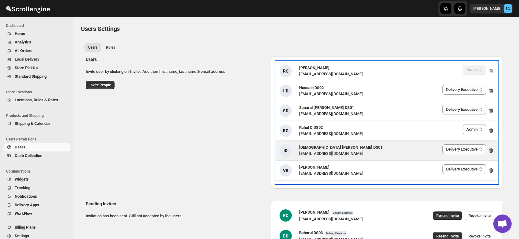
click at [315, 149] on span "[DEMOGRAPHIC_DATA] [PERSON_NAME] DS01" at bounding box center [340, 147] width 83 height 5
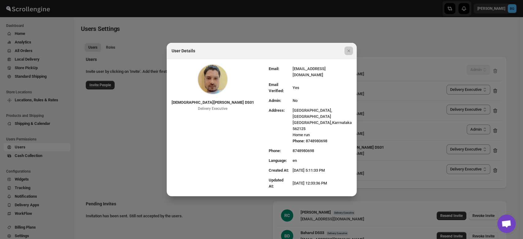
click at [64, 50] on div at bounding box center [261, 119] width 523 height 239
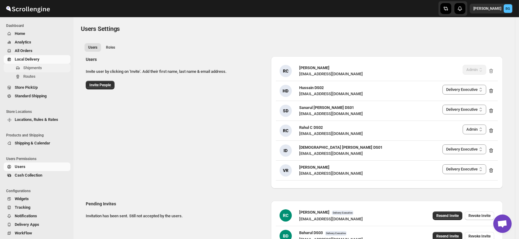
click at [34, 70] on span "Shipments" at bounding box center [32, 68] width 19 height 5
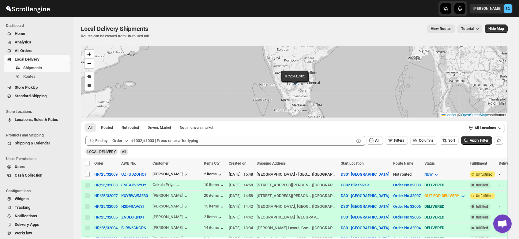
click at [86, 174] on input "Select shipment" at bounding box center [87, 174] width 5 height 5
checkbox input "true"
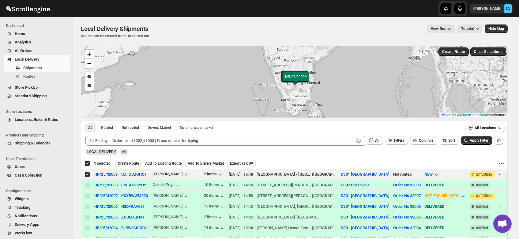
click at [127, 162] on span "Create Route" at bounding box center [128, 163] width 21 height 5
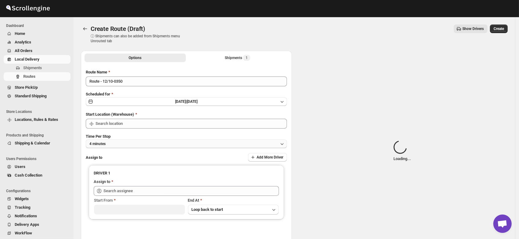
type input "DS01 [GEOGRAPHIC_DATA]"
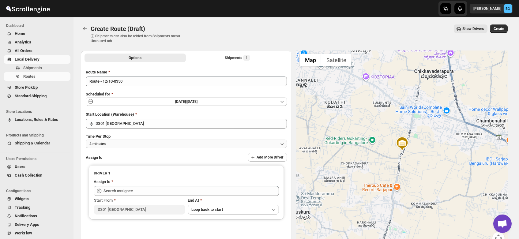
click at [120, 142] on button "4 minutes" at bounding box center [186, 144] width 201 height 9
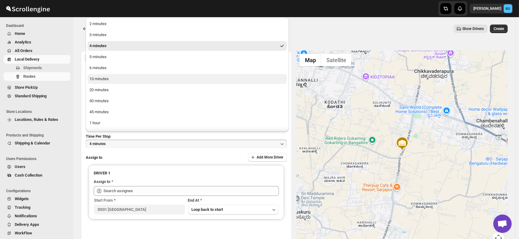
click at [107, 80] on div "10 minutes" at bounding box center [98, 79] width 19 height 6
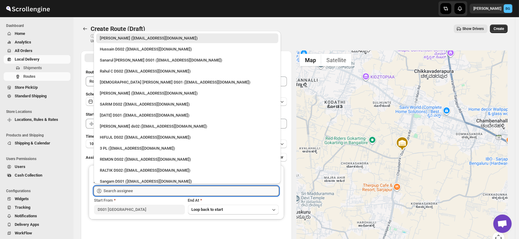
click at [112, 190] on input "text" at bounding box center [191, 191] width 175 height 10
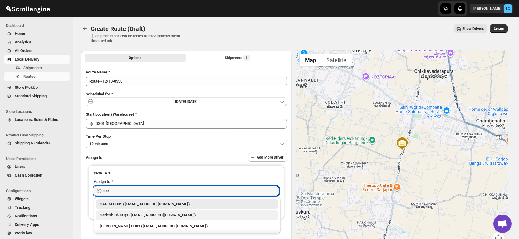
click at [124, 213] on div "Sarlesh Ch DS)1 ([EMAIL_ADDRESS][DOMAIN_NAME])" at bounding box center [187, 215] width 175 height 6
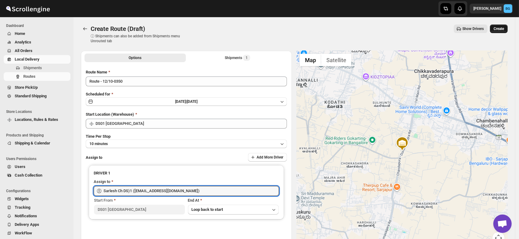
type input "Sarlesh Ch DS)1 ([EMAIL_ADDRESS][DOMAIN_NAME])"
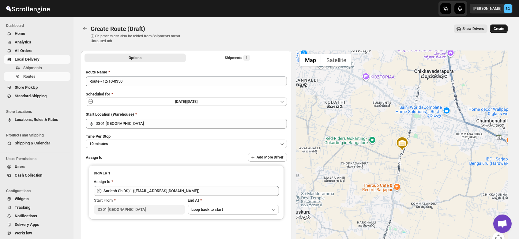
click at [499, 26] on button "Create" at bounding box center [499, 28] width 18 height 9
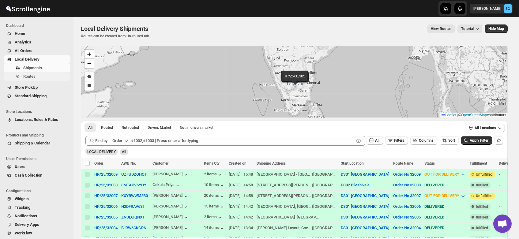
click at [23, 74] on span "Routes" at bounding box center [29, 76] width 12 height 5
